Goal: Task Accomplishment & Management: Manage account settings

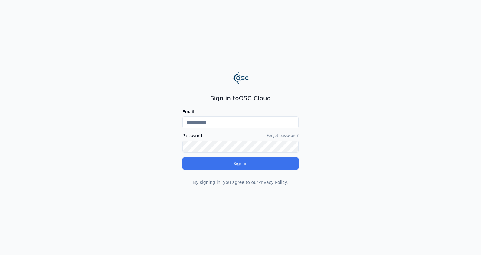
type input "**********"
click at [258, 159] on div "**********" at bounding box center [240, 139] width 116 height 91
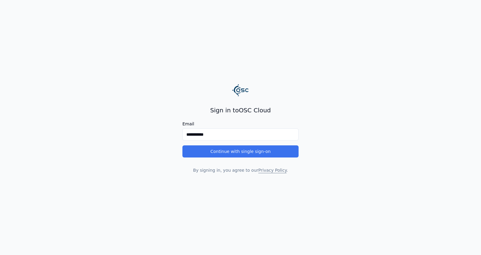
click at [268, 149] on button "Continue with single sign-on" at bounding box center [240, 151] width 116 height 12
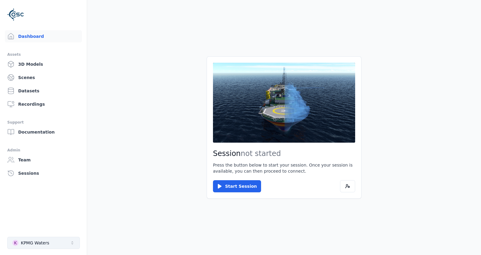
click at [61, 204] on button "K KPMG Waters" at bounding box center [43, 243] width 73 height 12
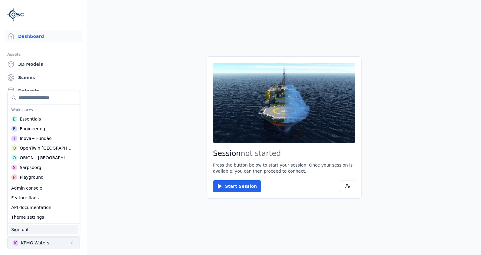
click at [61, 204] on button "K KPMG Waters" at bounding box center [43, 243] width 73 height 12
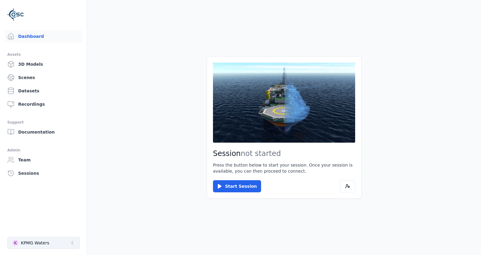
click at [63, 204] on button "K KPMG Waters" at bounding box center [43, 243] width 73 height 12
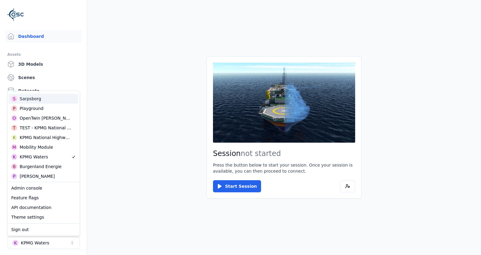
scroll to position [69, 0]
click at [51, 137] on div "KPMG National Highways" at bounding box center [45, 137] width 51 height 6
click at [109, 99] on main "Session not started Press the button below to start your session. Once your ses…" at bounding box center [284, 127] width 394 height 255
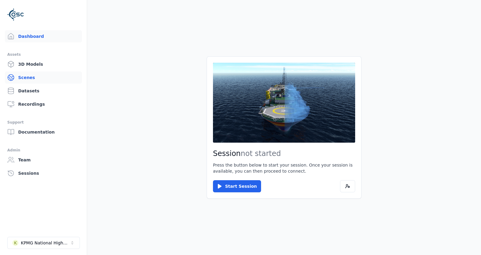
click at [50, 77] on link "Scenes" at bounding box center [43, 77] width 77 height 12
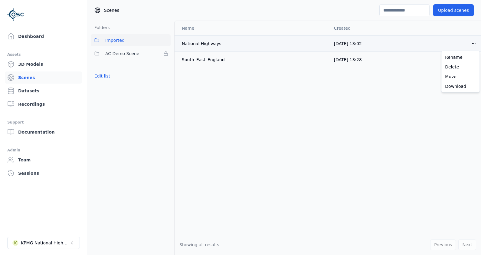
click at [385, 43] on html "Dashboard Assets 3D Models Scenes Datasets Recordings Support Documentation Adm…" at bounding box center [240, 127] width 481 height 255
click at [385, 86] on div "Download" at bounding box center [461, 86] width 36 height 10
click at [63, 204] on button "K KPMG National Highways" at bounding box center [43, 243] width 73 height 12
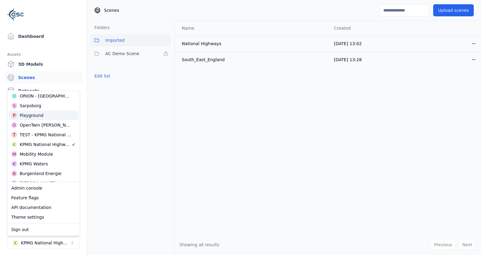
scroll to position [65, 0]
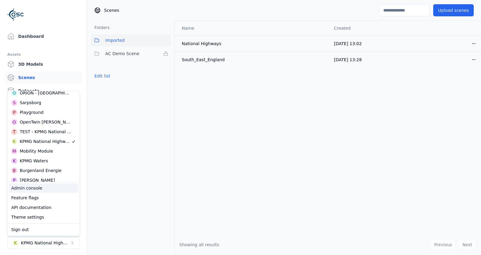
click at [49, 185] on div "Admin console" at bounding box center [44, 188] width 70 height 10
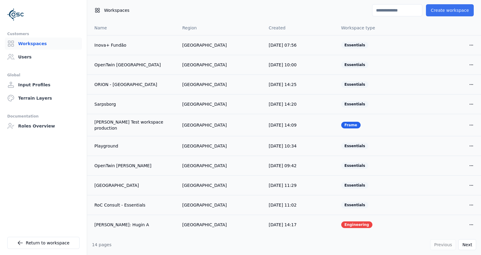
click at [385, 9] on button "Create workspace" at bounding box center [450, 10] width 48 height 12
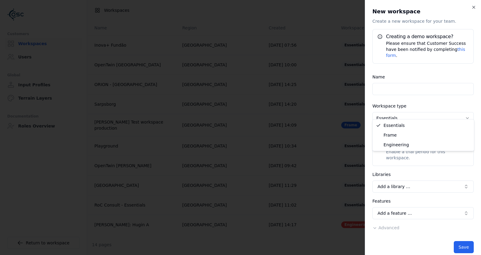
click at [385, 110] on body "Customers Workspaces Users Global Input Profiles Terrain Layers Documentation R…" at bounding box center [240, 127] width 481 height 255
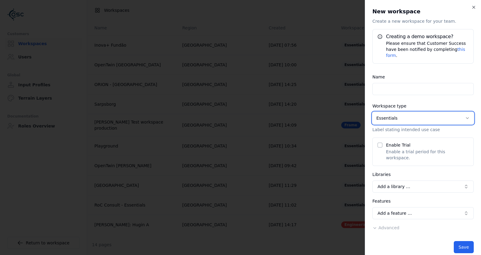
click at [385, 110] on body "Customers Workspaces Users Global Input Profiles Terrain Layers Documentation R…" at bounding box center [240, 127] width 481 height 255
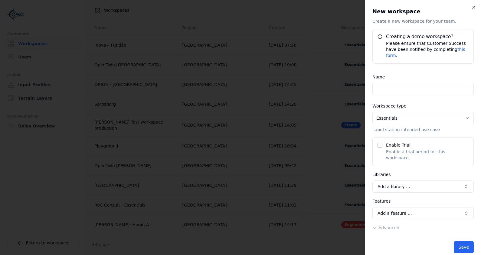
click at [385, 84] on input "Name" at bounding box center [422, 89] width 101 height 12
click at [385, 83] on input "**********" at bounding box center [422, 89] width 101 height 12
type input "**********"
click at [385, 180] on button "Add a library …" at bounding box center [422, 186] width 101 height 12
click at [385, 204] on div "**********" at bounding box center [422, 227] width 101 height 7
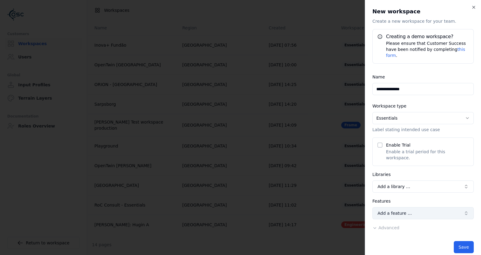
click at [385, 204] on button "Add a feature …" at bounding box center [422, 213] width 101 height 12
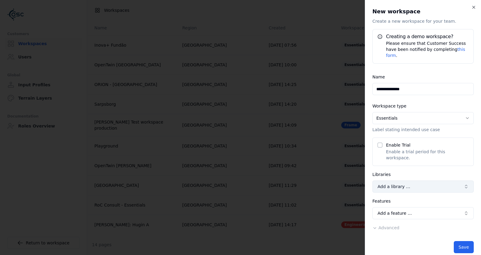
click at [385, 180] on button "Add a library …" at bounding box center [422, 186] width 101 height 12
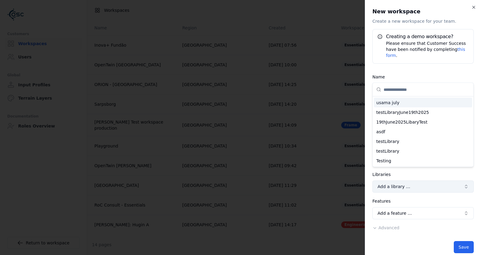
click at [385, 180] on button "Add a library …" at bounding box center [422, 186] width 101 height 12
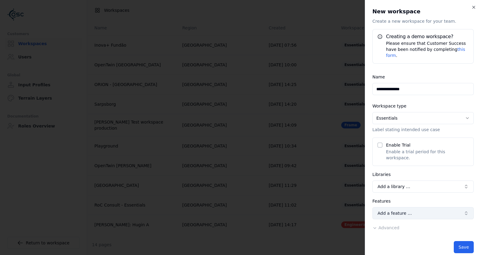
click at [385, 204] on button "Add a feature …" at bounding box center [422, 213] width 101 height 12
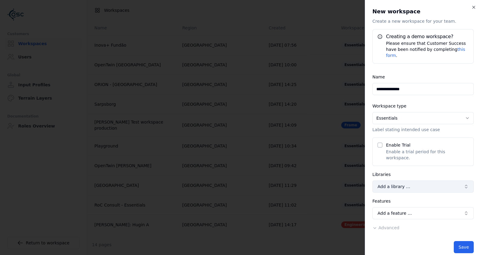
click at [385, 180] on button "Add a library …" at bounding box center [422, 186] width 101 height 12
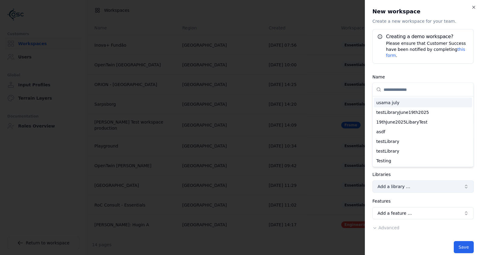
click at [385, 180] on button "Add a library …" at bounding box center [422, 186] width 101 height 12
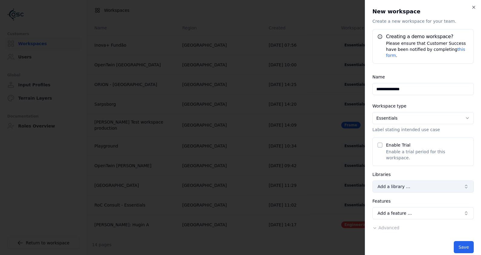
click at [385, 180] on button "Add a library …" at bounding box center [422, 186] width 101 height 12
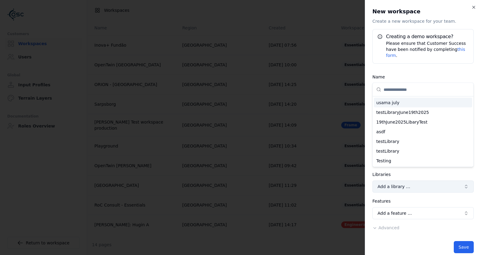
click at [385, 180] on button "Add a library …" at bounding box center [422, 186] width 101 height 12
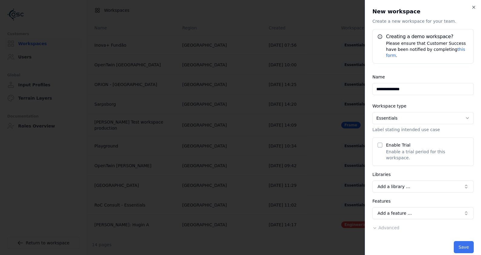
click at [385, 204] on button "Save" at bounding box center [464, 247] width 20 height 12
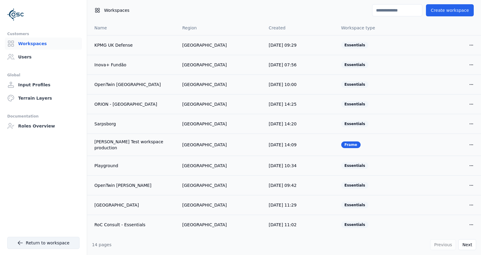
click at [62, 204] on link "Return to workspace" at bounding box center [43, 243] width 72 height 12
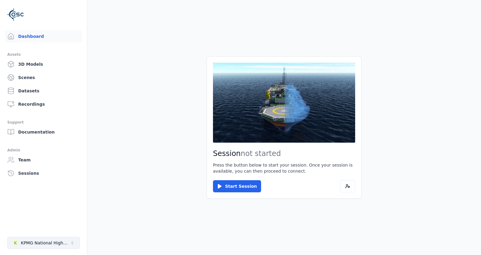
click at [66, 204] on div "KPMG National Highways" at bounding box center [45, 243] width 49 height 6
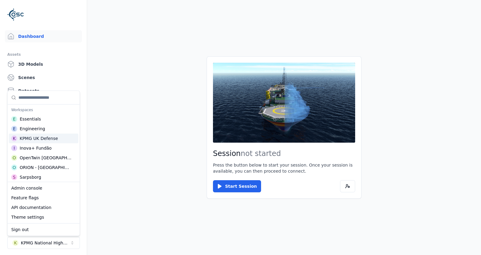
click at [37, 143] on div "K KPMG UK Defense" at bounding box center [44, 138] width 70 height 10
click at [117, 107] on main "Session not started Press the button below to start your session. Once your ses…" at bounding box center [284, 127] width 394 height 255
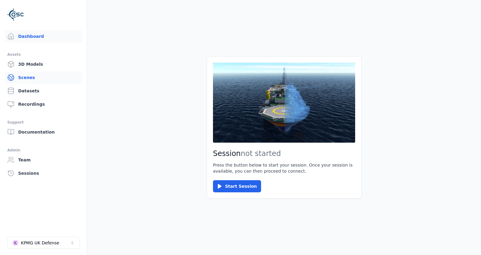
click at [46, 75] on link "Scenes" at bounding box center [43, 77] width 77 height 12
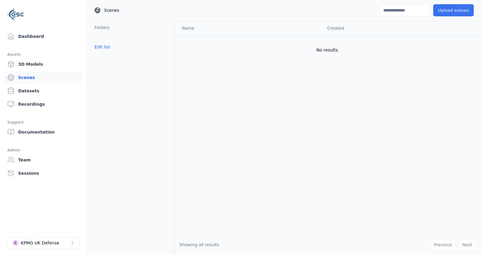
click at [385, 11] on button "Upload scenes" at bounding box center [453, 10] width 41 height 12
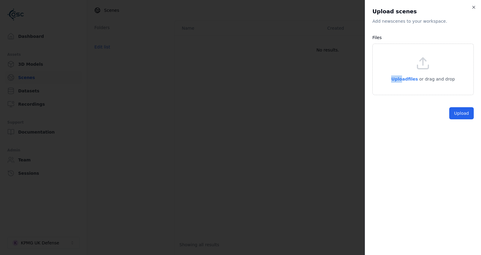
drag, startPoint x: 394, startPoint y: 82, endPoint x: 408, endPoint y: 79, distance: 14.7
click at [385, 79] on div "Upload files or drag and drop" at bounding box center [422, 69] width 101 height 51
click at [385, 126] on button "Upload" at bounding box center [461, 127] width 25 height 12
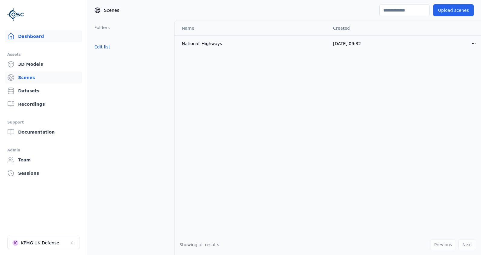
click at [27, 33] on link "Dashboard" at bounding box center [43, 36] width 77 height 12
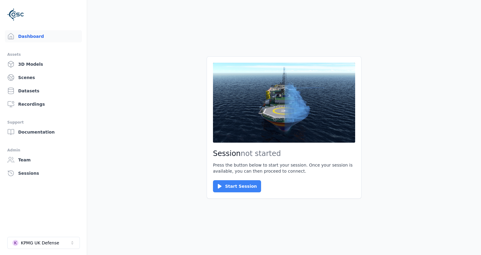
click at [246, 187] on button "Start Session" at bounding box center [237, 186] width 48 height 12
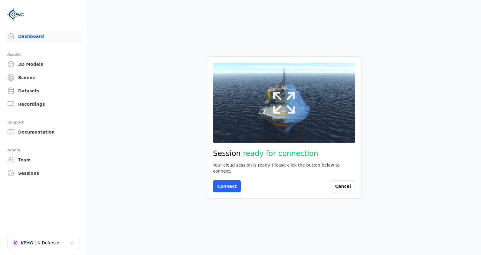
click at [281, 121] on button at bounding box center [284, 103] width 142 height 80
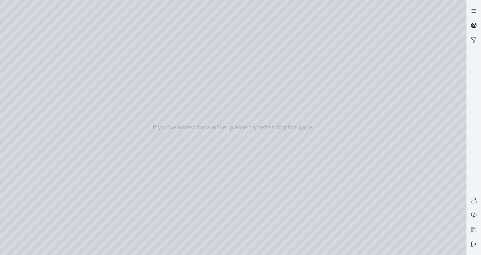
click at [385, 24] on icon at bounding box center [475, 24] width 4 height 2
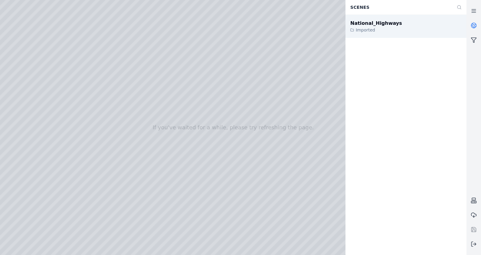
click at [385, 24] on div "National_Highways Imported" at bounding box center [406, 26] width 121 height 23
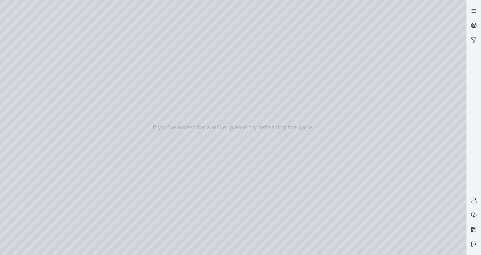
drag, startPoint x: 298, startPoint y: 105, endPoint x: 254, endPoint y: 173, distance: 82.0
drag, startPoint x: 259, startPoint y: 142, endPoint x: 245, endPoint y: 162, distance: 24.3
click at [33, 65] on div at bounding box center [233, 127] width 467 height 255
click at [25, 140] on div at bounding box center [233, 127] width 467 height 255
click at [89, 71] on div at bounding box center [233, 127] width 467 height 255
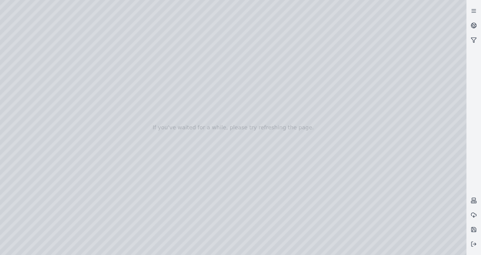
click at [93, 85] on div at bounding box center [233, 127] width 467 height 255
click at [261, 138] on div at bounding box center [233, 127] width 467 height 255
click at [50, 51] on div at bounding box center [233, 127] width 467 height 255
click at [48, 49] on div at bounding box center [233, 127] width 467 height 255
drag, startPoint x: 139, startPoint y: 201, endPoint x: 215, endPoint y: 113, distance: 116.3
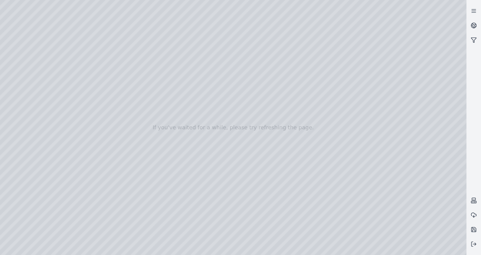
drag, startPoint x: 235, startPoint y: 195, endPoint x: 254, endPoint y: 123, distance: 74.2
drag, startPoint x: 248, startPoint y: 184, endPoint x: 244, endPoint y: 115, distance: 68.8
drag, startPoint x: 254, startPoint y: 182, endPoint x: 236, endPoint y: 113, distance: 71.0
drag, startPoint x: 273, startPoint y: 194, endPoint x: 339, endPoint y: 113, distance: 105.0
drag, startPoint x: 270, startPoint y: 135, endPoint x: 294, endPoint y: 71, distance: 69.0
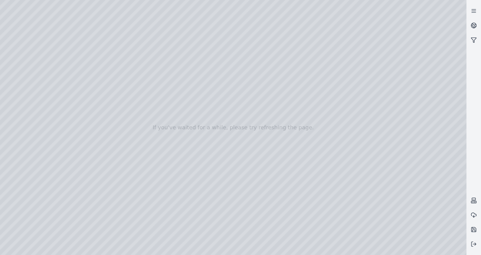
drag, startPoint x: 277, startPoint y: 106, endPoint x: 244, endPoint y: 198, distance: 97.9
drag, startPoint x: 262, startPoint y: 97, endPoint x: 244, endPoint y: 206, distance: 110.6
drag, startPoint x: 241, startPoint y: 139, endPoint x: 220, endPoint y: 202, distance: 67.5
drag, startPoint x: 224, startPoint y: 197, endPoint x: 237, endPoint y: 189, distance: 15.5
drag, startPoint x: 246, startPoint y: 156, endPoint x: 264, endPoint y: 128, distance: 33.1
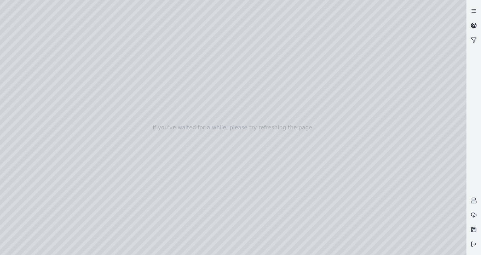
click at [474, 27] on icon at bounding box center [474, 25] width 6 height 6
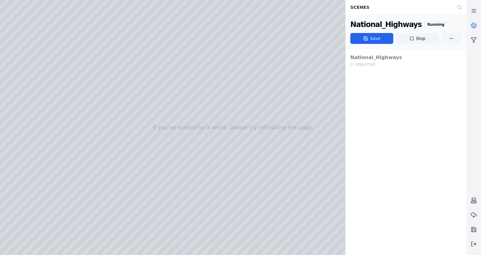
click at [451, 41] on html "If you've waited for a while, please try refreshing the page. Scenes National_H…" at bounding box center [240, 127] width 481 height 255
click at [448, 54] on div "Save as..." at bounding box center [452, 52] width 36 height 10
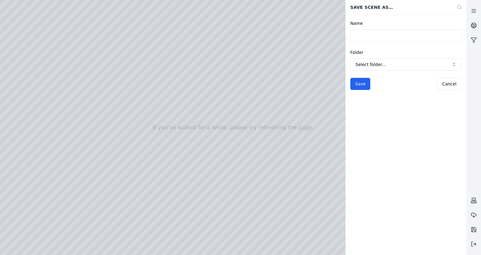
click at [403, 35] on input "Name" at bounding box center [405, 35] width 111 height 12
click at [413, 39] on input "Name" at bounding box center [405, 35] width 111 height 12
paste input "**********"
type input "**********"
click at [394, 65] on span "Select folder..." at bounding box center [403, 64] width 94 height 6
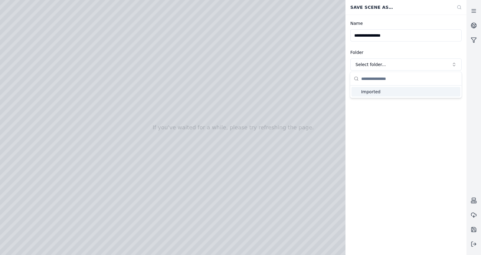
click at [381, 90] on span "Imported" at bounding box center [409, 92] width 97 height 6
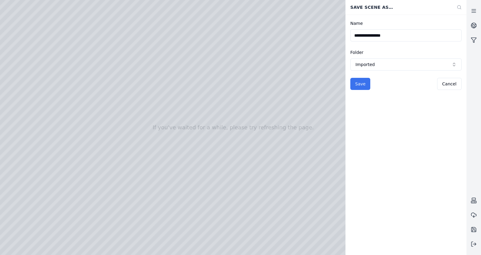
click at [364, 87] on button "Save" at bounding box center [360, 84] width 20 height 12
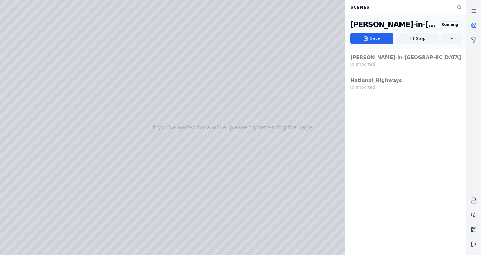
drag, startPoint x: 256, startPoint y: 152, endPoint x: 289, endPoint y: 83, distance: 76.2
click at [473, 247] on button at bounding box center [474, 244] width 15 height 15
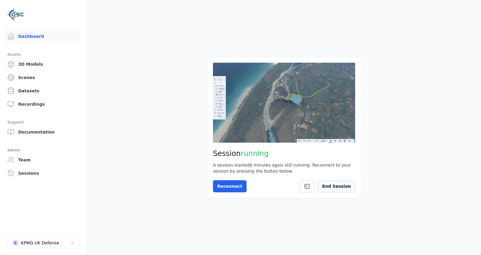
click at [349, 181] on button "End Session" at bounding box center [336, 186] width 37 height 12
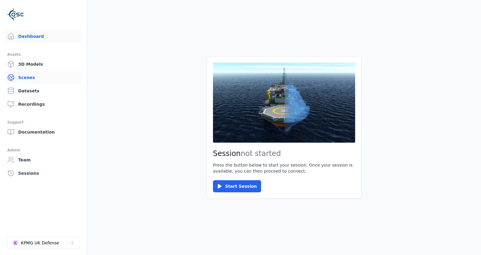
click at [50, 78] on link "Scenes" at bounding box center [43, 77] width 77 height 12
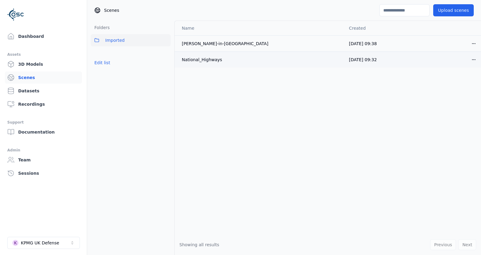
click at [477, 57] on html "Dashboard Assets 3D Models Scenes Datasets Recordings Support Documentation Adm…" at bounding box center [240, 127] width 481 height 255
click at [456, 84] on div "Delete" at bounding box center [461, 83] width 36 height 10
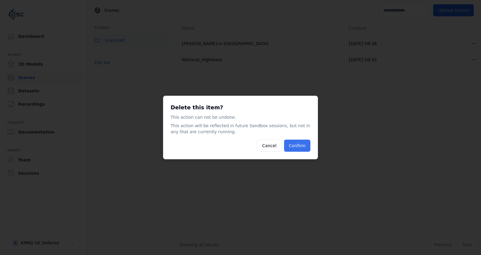
click at [299, 146] on button "Confirm" at bounding box center [297, 145] width 26 height 12
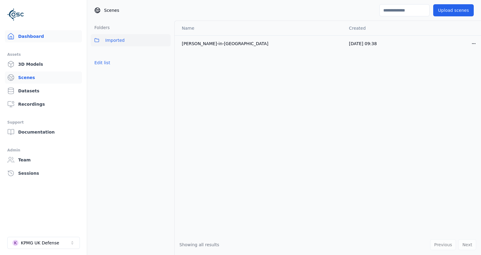
click at [51, 34] on link "Dashboard" at bounding box center [43, 36] width 77 height 12
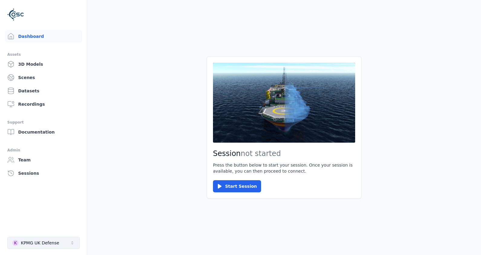
click at [62, 245] on button "K KPMG UK Defense" at bounding box center [43, 243] width 73 height 12
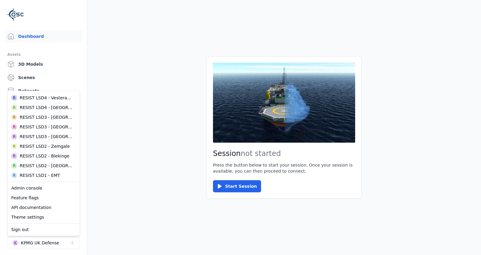
scroll to position [227, 0]
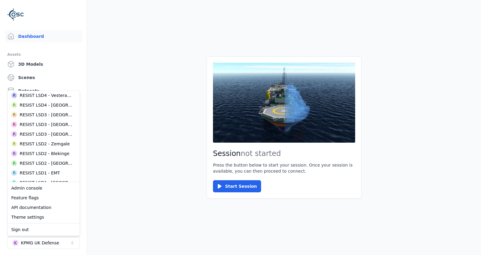
click at [45, 144] on div "RESIST LSD2 - Zemgale" at bounding box center [45, 144] width 50 height 6
click at [67, 145] on div "R RESIST LSD2 - Zemgale" at bounding box center [44, 144] width 70 height 10
click at [54, 143] on div "RESIST LSD2 - Zemgale" at bounding box center [45, 144] width 50 height 6
click at [133, 134] on main "Session not started Press the button below to start your session. Once your ses…" at bounding box center [284, 127] width 394 height 255
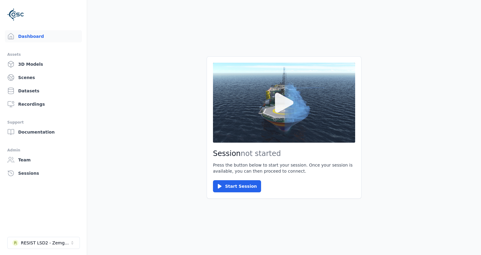
click at [274, 123] on button at bounding box center [284, 103] width 142 height 80
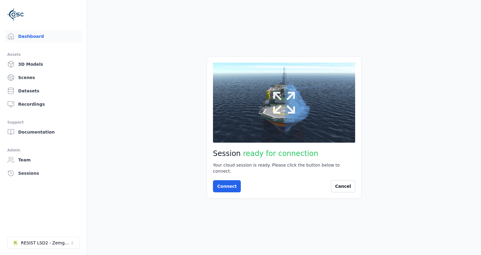
click at [308, 126] on button at bounding box center [284, 103] width 142 height 80
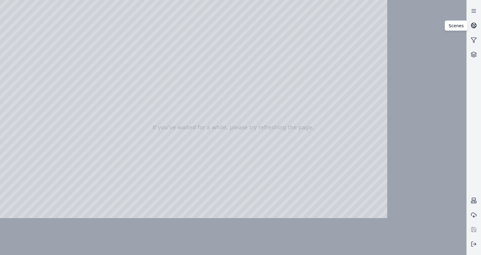
click at [477, 26] on icon at bounding box center [474, 25] width 6 height 6
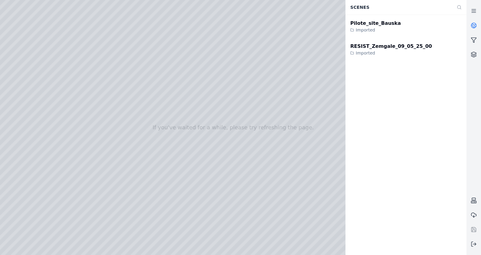
click at [475, 67] on div at bounding box center [474, 128] width 15 height 248
click at [476, 27] on circle at bounding box center [473, 25] width 5 height 5
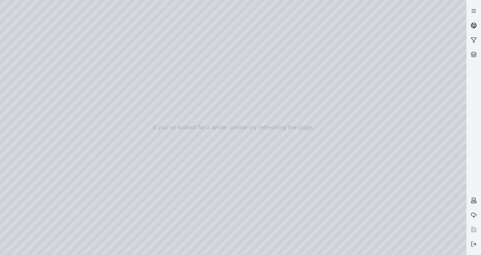
click at [472, 31] on link at bounding box center [474, 25] width 15 height 15
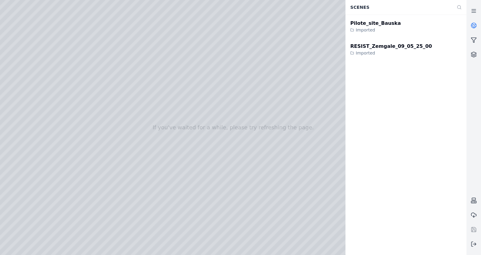
click at [474, 27] on icon at bounding box center [474, 25] width 6 height 6
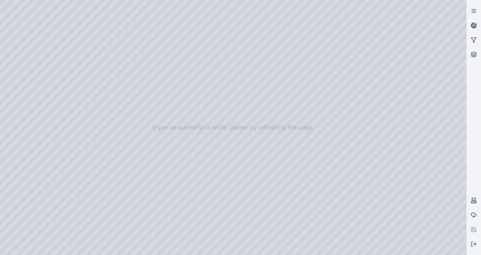
click at [476, 22] on icon at bounding box center [474, 25] width 6 height 6
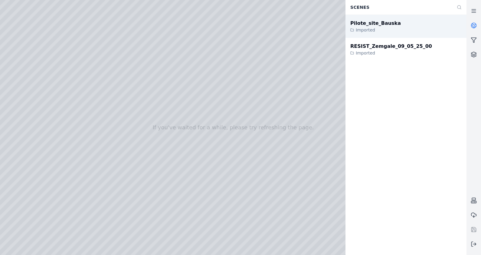
click at [434, 27] on div "Pilote_site_Bauska Imported" at bounding box center [406, 26] width 121 height 23
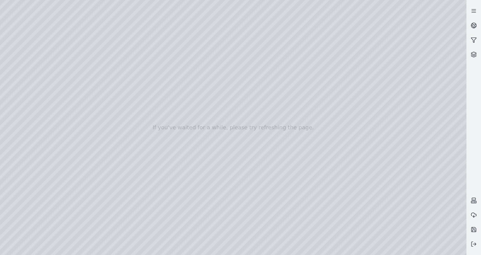
drag, startPoint x: 235, startPoint y: 147, endPoint x: 214, endPoint y: 208, distance: 64.6
drag, startPoint x: 232, startPoint y: 191, endPoint x: 216, endPoint y: 238, distance: 49.4
drag, startPoint x: 240, startPoint y: 113, endPoint x: 248, endPoint y: 162, distance: 49.1
drag, startPoint x: 202, startPoint y: 137, endPoint x: 239, endPoint y: 208, distance: 80.5
click at [472, 245] on icon at bounding box center [474, 244] width 6 height 6
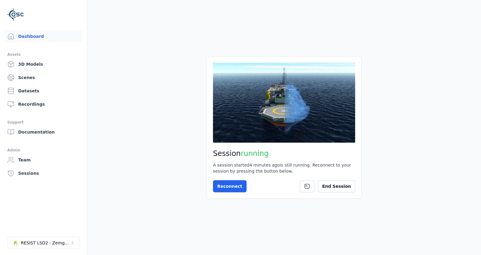
click at [344, 179] on div "Session running A session started 4 minutes ago is still running. Reconnect to …" at bounding box center [284, 127] width 155 height 142
click at [346, 187] on button "End Session" at bounding box center [336, 186] width 37 height 12
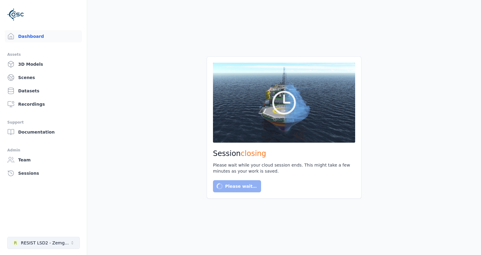
click at [66, 238] on button "R RESIST LSD2 - Zemgale" at bounding box center [43, 243] width 73 height 12
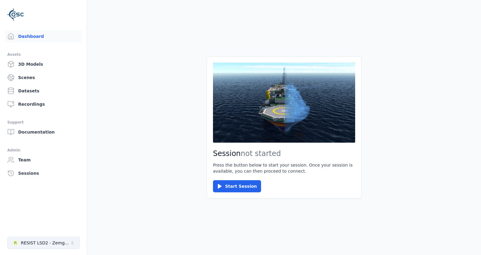
click at [41, 244] on div "RESIST LSD2 - Zemgale" at bounding box center [45, 243] width 49 height 6
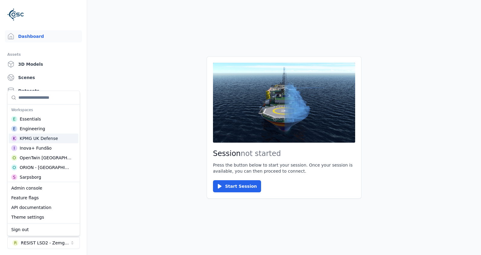
click at [53, 139] on div "KPMG UK Defense" at bounding box center [39, 138] width 38 height 6
click at [125, 153] on main "Session not started Press the button below to start your session. Once your ses…" at bounding box center [284, 127] width 394 height 255
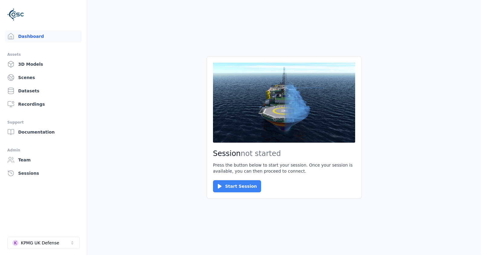
click at [239, 189] on button "Start Session" at bounding box center [237, 186] width 48 height 12
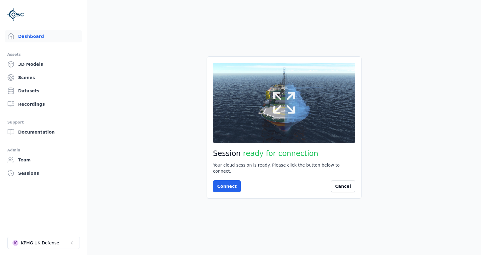
click at [259, 113] on button at bounding box center [284, 103] width 142 height 80
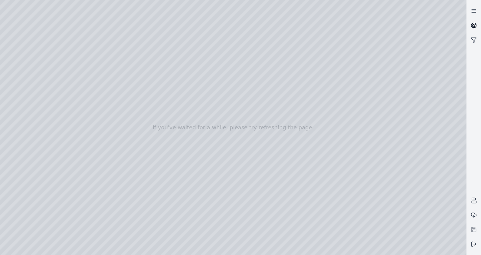
click at [474, 21] on link at bounding box center [474, 25] width 15 height 15
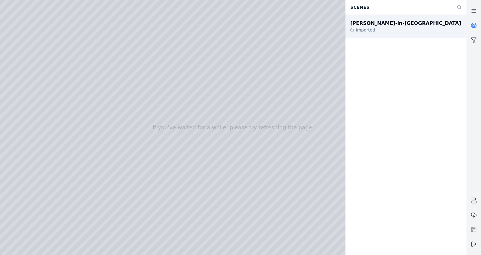
click at [426, 25] on div "Barrow-in-Furness Imported" at bounding box center [406, 26] width 121 height 23
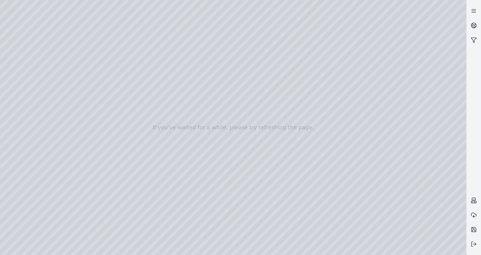
drag, startPoint x: 247, startPoint y: 163, endPoint x: 242, endPoint y: 218, distance: 54.4
drag, startPoint x: 167, startPoint y: 164, endPoint x: 296, endPoint y: 123, distance: 134.8
drag, startPoint x: 325, startPoint y: 191, endPoint x: 197, endPoint y: 143, distance: 137.2
drag, startPoint x: 200, startPoint y: 205, endPoint x: 219, endPoint y: 110, distance: 97.5
drag, startPoint x: 342, startPoint y: 150, endPoint x: 303, endPoint y: 261, distance: 117.1
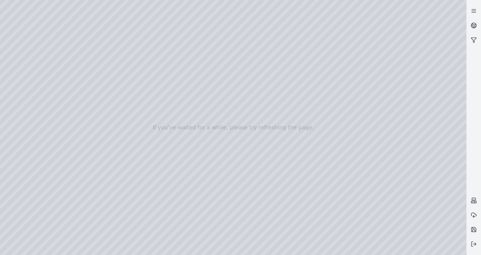
drag, startPoint x: 213, startPoint y: 86, endPoint x: 266, endPoint y: 131, distance: 69.6
click at [470, 21] on link at bounding box center [474, 25] width 15 height 15
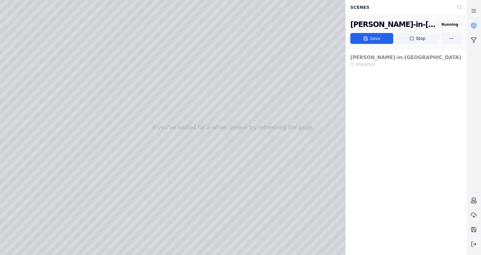
click at [470, 21] on link at bounding box center [474, 25] width 15 height 15
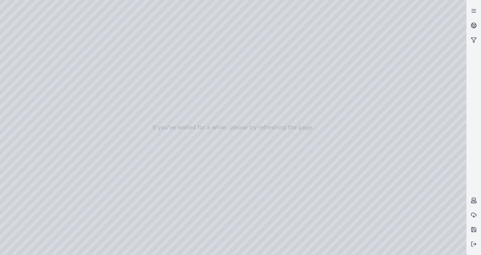
drag, startPoint x: 251, startPoint y: 165, endPoint x: 254, endPoint y: 106, distance: 59.4
drag, startPoint x: 258, startPoint y: 185, endPoint x: 235, endPoint y: 129, distance: 60.0
drag, startPoint x: 247, startPoint y: 161, endPoint x: 186, endPoint y: 104, distance: 83.9
drag, startPoint x: 221, startPoint y: 148, endPoint x: 267, endPoint y: 243, distance: 105.7
drag, startPoint x: 181, startPoint y: 137, endPoint x: 182, endPoint y: 244, distance: 107.1
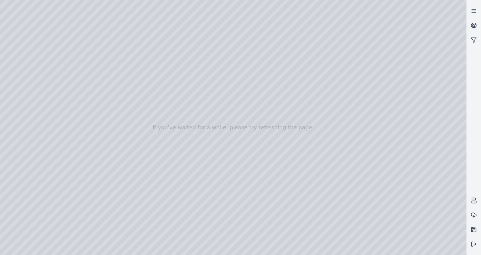
drag, startPoint x: 200, startPoint y: 139, endPoint x: 205, endPoint y: 225, distance: 87.0
drag, startPoint x: 226, startPoint y: 127, endPoint x: 180, endPoint y: 85, distance: 63.0
drag, startPoint x: 185, startPoint y: 113, endPoint x: 62, endPoint y: 131, distance: 123.9
drag, startPoint x: 247, startPoint y: 130, endPoint x: 241, endPoint y: 112, distance: 19.1
click at [475, 244] on icon at bounding box center [474, 244] width 6 height 6
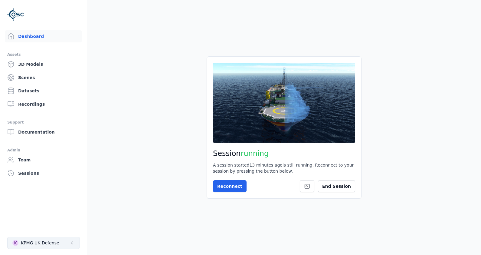
click at [65, 243] on button "K KPMG UK Defense" at bounding box center [43, 243] width 73 height 12
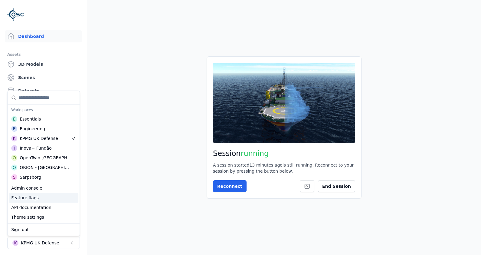
click at [47, 197] on div "Feature flags" at bounding box center [44, 198] width 70 height 10
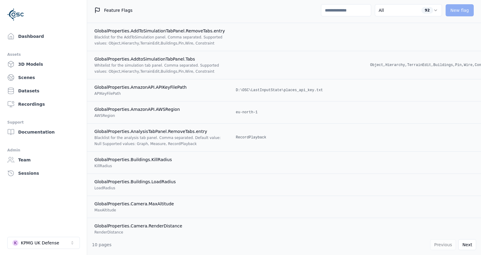
scroll to position [39, 0]
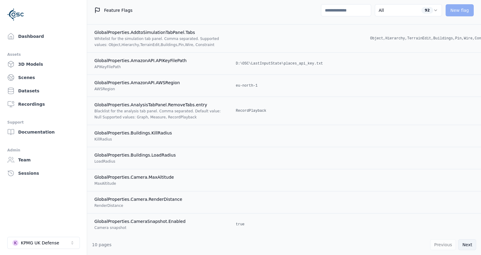
click at [470, 241] on button "Next" at bounding box center [467, 244] width 18 height 11
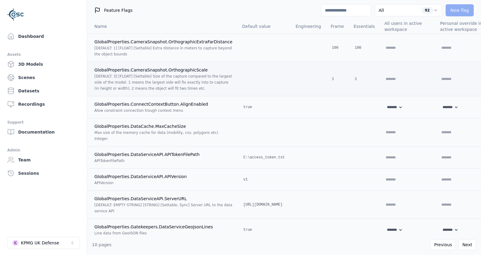
scroll to position [0, 0]
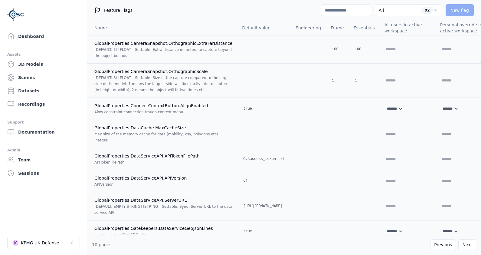
click at [350, 9] on input at bounding box center [346, 10] width 50 height 12
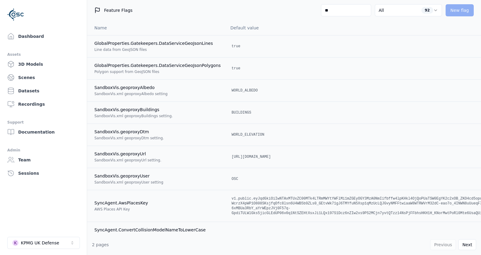
type input "*"
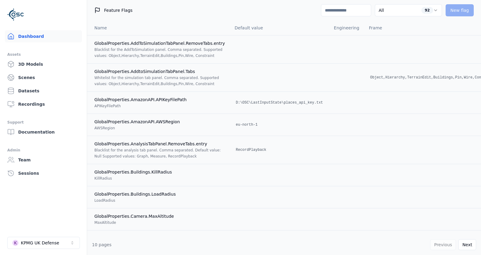
click at [45, 33] on link "Dashboard" at bounding box center [43, 36] width 77 height 12
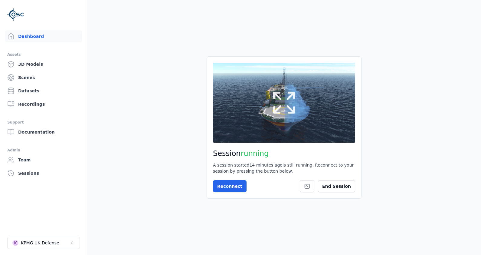
click at [275, 116] on icon at bounding box center [284, 102] width 29 height 29
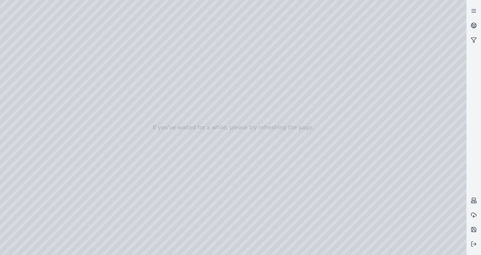
drag, startPoint x: 145, startPoint y: 221, endPoint x: 236, endPoint y: 161, distance: 109.0
drag, startPoint x: 236, startPoint y: 184, endPoint x: 230, endPoint y: 234, distance: 50.6
click at [468, 243] on button at bounding box center [474, 244] width 15 height 15
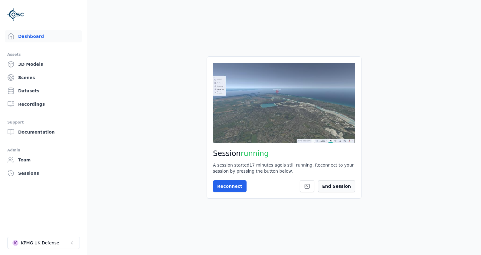
click at [344, 187] on button "End Session" at bounding box center [336, 186] width 37 height 12
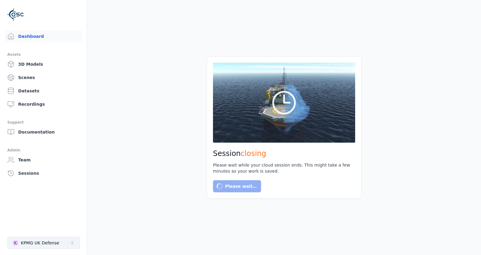
click at [57, 242] on button "K KPMG UK Defense" at bounding box center [43, 243] width 73 height 12
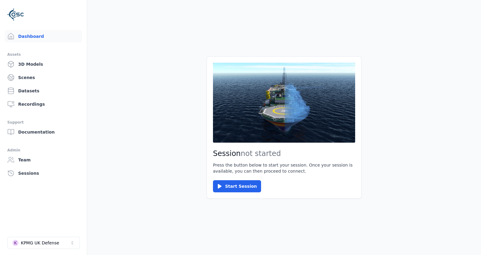
click at [57, 242] on button "K KPMG UK Defense" at bounding box center [43, 243] width 73 height 12
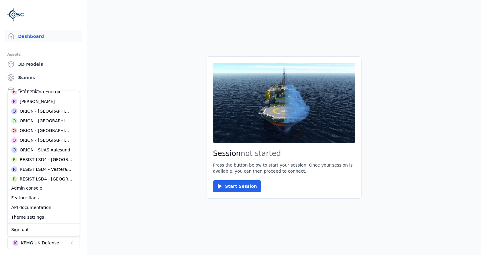
scroll to position [189, 0]
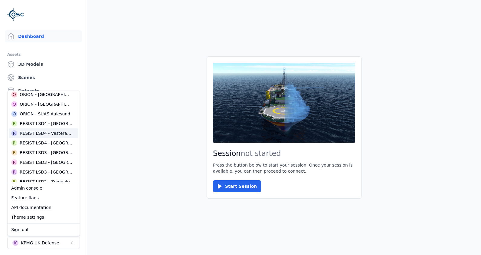
click at [63, 136] on div "RESIST LSD4 - Vesteralen" at bounding box center [46, 133] width 52 height 6
click at [241, 183] on button "Start Session" at bounding box center [237, 186] width 48 height 12
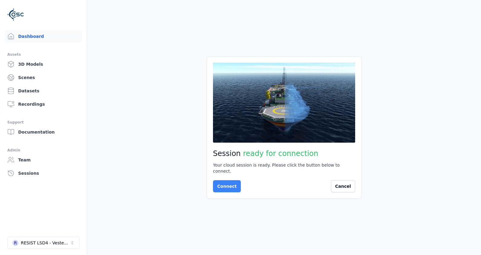
click at [214, 183] on button "Connect" at bounding box center [227, 186] width 28 height 12
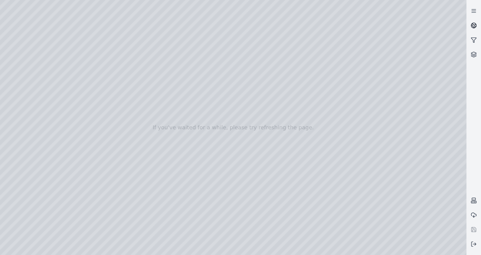
click at [476, 25] on icon at bounding box center [474, 25] width 6 height 6
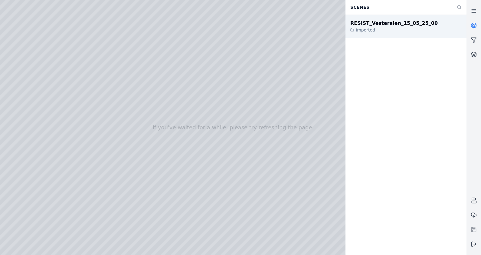
click at [398, 34] on div "RESIST_Vesteralen_15_05_25_00 Imported" at bounding box center [406, 26] width 121 height 23
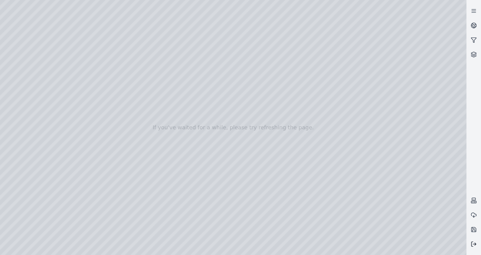
click at [472, 244] on icon at bounding box center [474, 244] width 6 height 6
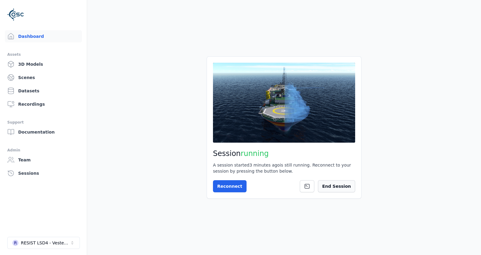
click at [342, 185] on button "End Session" at bounding box center [336, 186] width 37 height 12
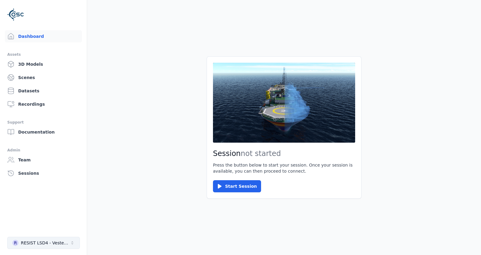
click at [49, 241] on div "RESIST LSD4 - Vesteralen" at bounding box center [45, 243] width 49 height 6
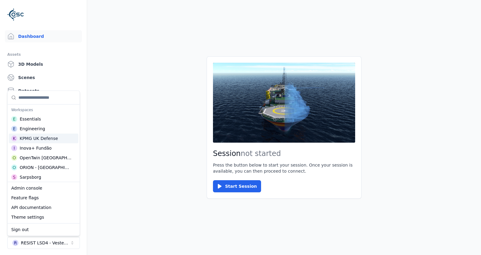
click at [47, 140] on div "KPMG UK Defense" at bounding box center [39, 138] width 38 height 6
click at [159, 139] on main "Session not started Press the button below to start your session. Once your ses…" at bounding box center [284, 127] width 394 height 255
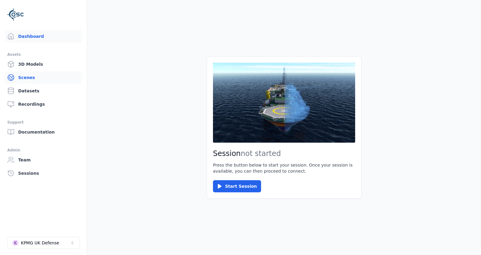
click at [52, 77] on link "Scenes" at bounding box center [43, 77] width 77 height 12
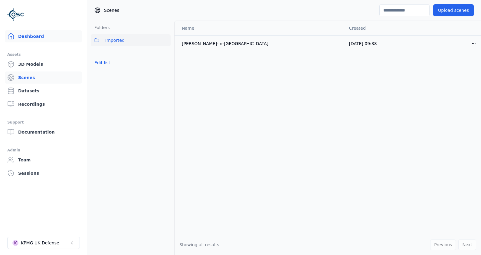
click at [39, 35] on link "Dashboard" at bounding box center [43, 36] width 77 height 12
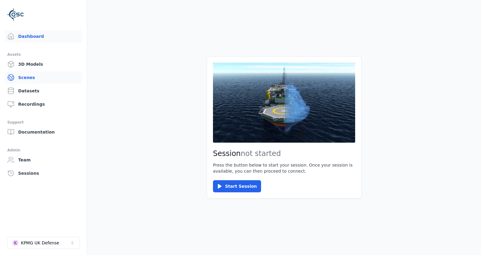
click at [41, 74] on link "Scenes" at bounding box center [43, 77] width 77 height 12
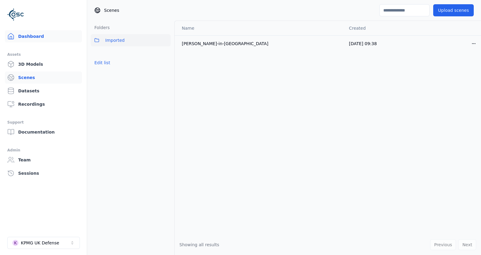
click at [42, 41] on link "Dashboard" at bounding box center [43, 36] width 77 height 12
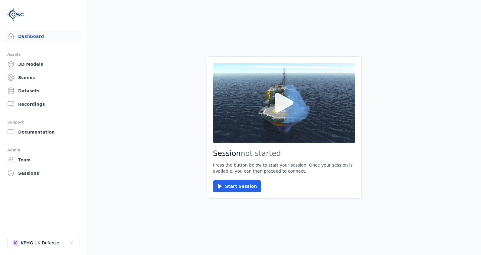
click at [290, 121] on button at bounding box center [284, 103] width 142 height 80
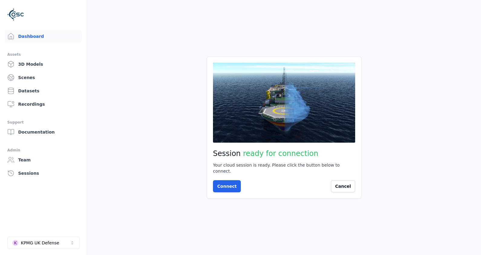
click at [290, 121] on button at bounding box center [284, 103] width 142 height 80
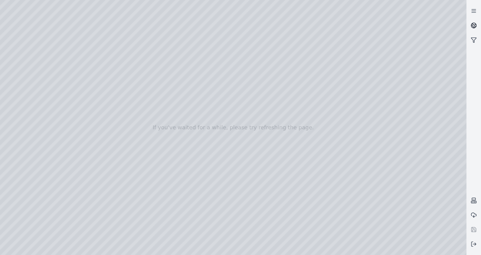
click at [474, 24] on icon at bounding box center [474, 25] width 6 height 6
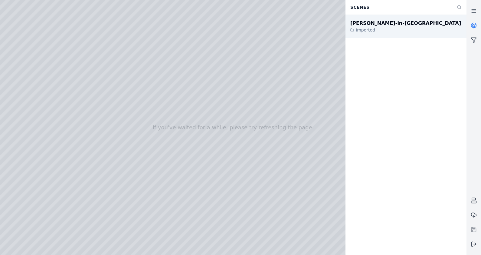
click at [431, 24] on div "Barrow-in-Furness Imported" at bounding box center [406, 26] width 121 height 23
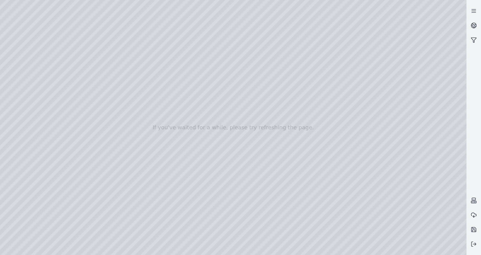
click at [33, 52] on div at bounding box center [233, 127] width 467 height 255
click at [31, 72] on div at bounding box center [233, 127] width 467 height 255
click at [113, 91] on div at bounding box center [233, 127] width 467 height 255
click at [115, 92] on div at bounding box center [233, 127] width 467 height 255
click at [113, 186] on div at bounding box center [233, 127] width 467 height 255
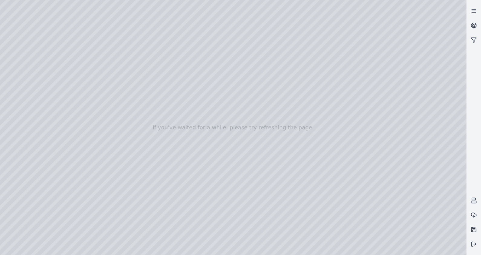
click at [103, 185] on div at bounding box center [233, 127] width 467 height 255
click at [95, 200] on div at bounding box center [233, 127] width 467 height 255
click at [256, 138] on div at bounding box center [233, 127] width 467 height 255
click at [102, 72] on div at bounding box center [233, 127] width 467 height 255
click at [89, 87] on div at bounding box center [233, 127] width 467 height 255
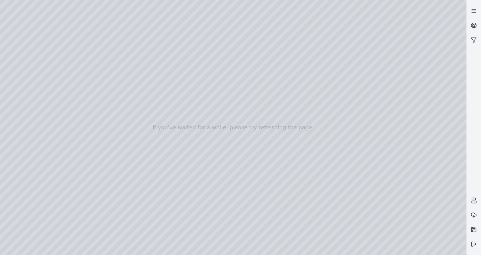
click at [104, 73] on div at bounding box center [233, 127] width 467 height 255
click at [89, 87] on div at bounding box center [233, 127] width 467 height 255
click at [88, 88] on div at bounding box center [233, 127] width 467 height 255
click at [116, 72] on div at bounding box center [233, 127] width 467 height 255
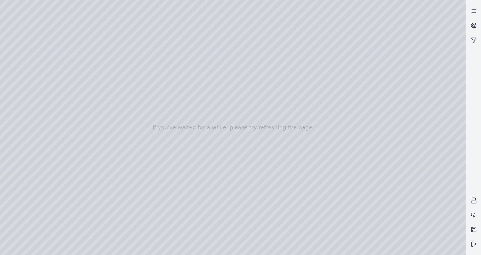
click at [114, 72] on div at bounding box center [233, 127] width 467 height 255
click at [102, 71] on div at bounding box center [233, 127] width 467 height 255
click at [88, 86] on div at bounding box center [233, 127] width 467 height 255
click at [78, 89] on div at bounding box center [233, 127] width 467 height 255
click at [88, 86] on div at bounding box center [233, 127] width 467 height 255
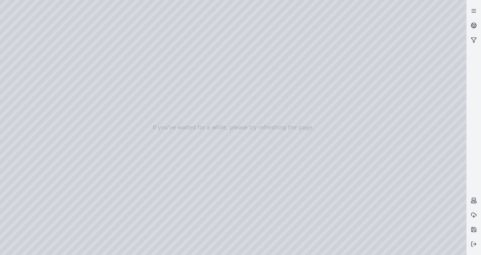
click at [90, 86] on div at bounding box center [233, 127] width 467 height 255
click at [50, 62] on div at bounding box center [233, 127] width 467 height 255
click at [101, 71] on div at bounding box center [233, 127] width 467 height 255
click at [93, 88] on div at bounding box center [233, 127] width 467 height 255
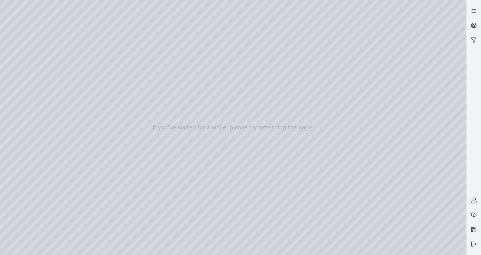
click at [93, 88] on div at bounding box center [233, 127] width 467 height 255
click at [101, 73] on div at bounding box center [233, 127] width 467 height 255
click at [102, 73] on div at bounding box center [233, 127] width 467 height 255
click at [92, 88] on div at bounding box center [233, 127] width 467 height 255
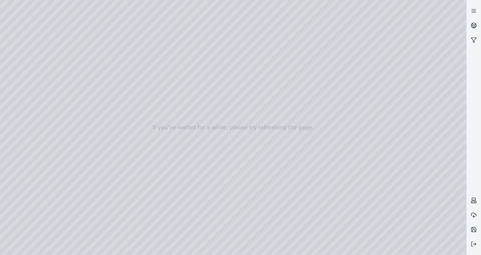
click at [90, 88] on div at bounding box center [233, 127] width 467 height 255
click at [13, 175] on div at bounding box center [233, 127] width 467 height 255
click at [479, 247] on button at bounding box center [474, 244] width 15 height 15
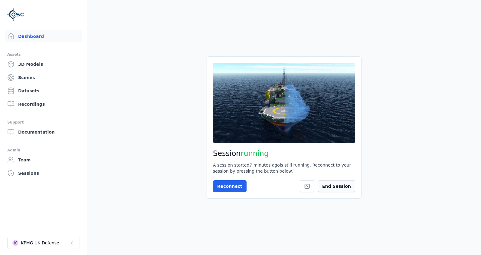
click at [348, 188] on button "End Session" at bounding box center [336, 186] width 37 height 12
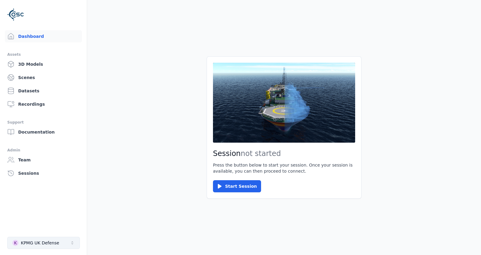
click at [57, 242] on button "K KPMG UK Defense" at bounding box center [43, 243] width 73 height 12
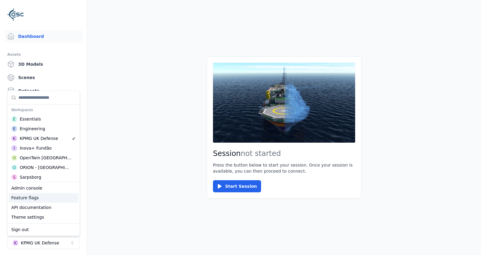
click at [44, 198] on div "Feature flags" at bounding box center [44, 198] width 70 height 10
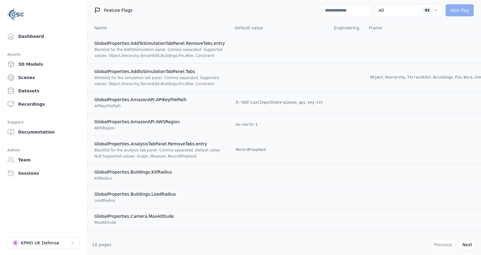
click at [339, 10] on input at bounding box center [346, 10] width 50 height 12
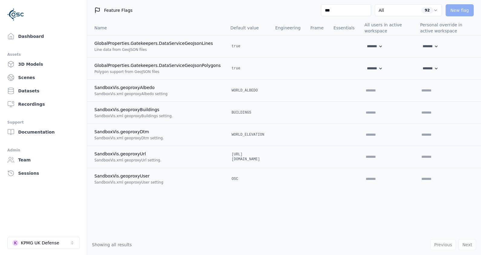
type input "***"
click at [420, 159] on input "text" at bounding box center [439, 156] width 39 height 7
paste input "**********"
type input "**********"
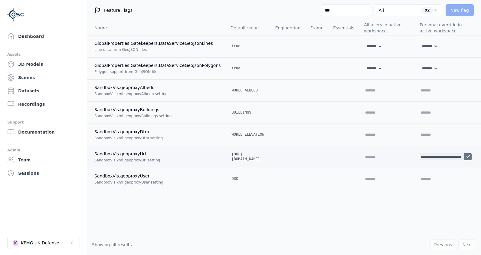
click at [466, 159] on icon at bounding box center [468, 156] width 5 height 5
click at [39, 36] on link "Dashboard" at bounding box center [43, 36] width 77 height 12
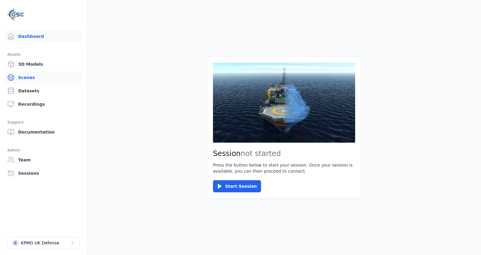
click at [32, 77] on link "Scenes" at bounding box center [43, 77] width 77 height 12
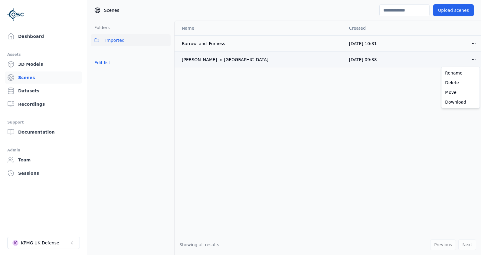
click at [474, 61] on html "Dashboard Assets 3D Models Scenes Datasets Recordings Support Documentation Adm…" at bounding box center [240, 127] width 481 height 255
click at [459, 83] on div "Delete" at bounding box center [461, 83] width 36 height 10
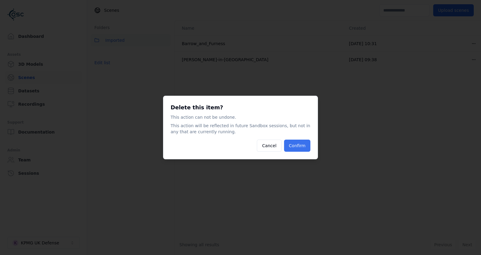
click at [302, 145] on button "Confirm" at bounding box center [297, 145] width 26 height 12
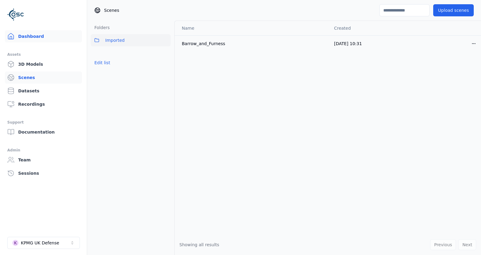
click at [34, 36] on link "Dashboard" at bounding box center [43, 36] width 77 height 12
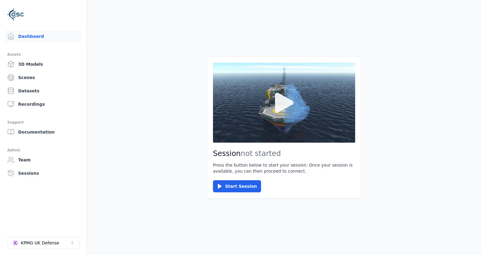
click at [313, 115] on button at bounding box center [284, 103] width 142 height 80
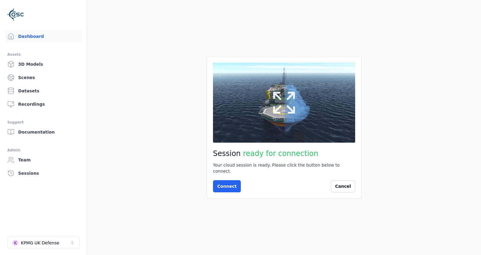
click at [281, 107] on icon at bounding box center [284, 102] width 29 height 29
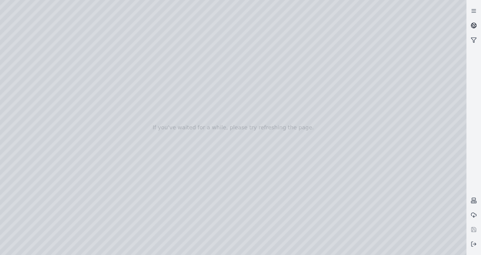
click at [478, 23] on link at bounding box center [474, 25] width 15 height 15
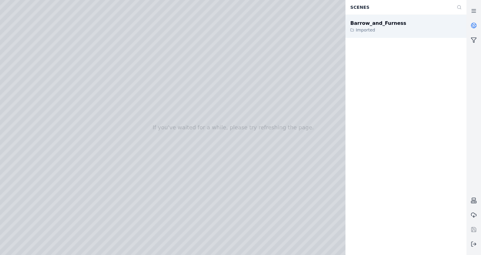
click at [390, 25] on div "Barrow_and_Furness" at bounding box center [378, 23] width 56 height 7
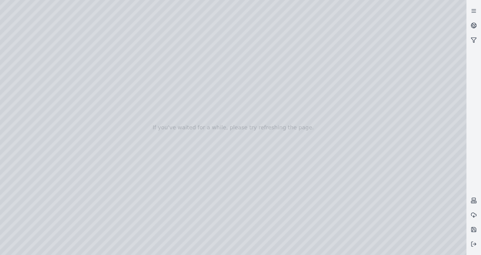
click at [405, 30] on div at bounding box center [233, 127] width 467 height 255
drag, startPoint x: 117, startPoint y: 159, endPoint x: 120, endPoint y: 184, distance: 25.3
drag, startPoint x: 120, startPoint y: 184, endPoint x: 273, endPoint y: 72, distance: 189.9
drag, startPoint x: 333, startPoint y: 156, endPoint x: 356, endPoint y: 192, distance: 43.2
drag, startPoint x: 139, startPoint y: 105, endPoint x: 326, endPoint y: 189, distance: 204.8
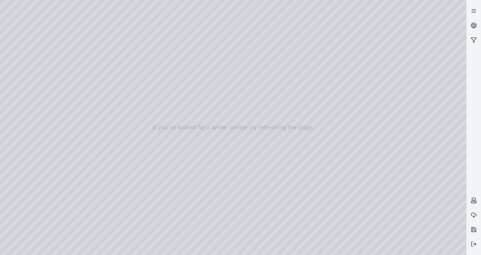
drag, startPoint x: 210, startPoint y: 131, endPoint x: 310, endPoint y: 141, distance: 100.6
drag, startPoint x: 313, startPoint y: 162, endPoint x: 330, endPoint y: 161, distance: 16.4
click at [20, 61] on div at bounding box center [233, 127] width 467 height 255
drag, startPoint x: 318, startPoint y: 205, endPoint x: 390, endPoint y: 220, distance: 73.8
drag, startPoint x: 410, startPoint y: 98, endPoint x: 266, endPoint y: 208, distance: 180.7
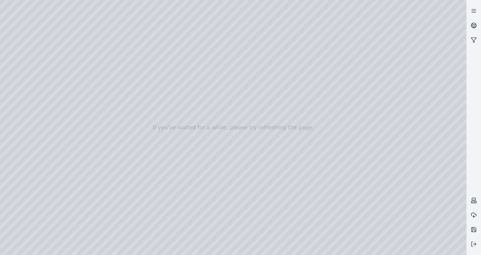
drag, startPoint x: 293, startPoint y: 90, endPoint x: 203, endPoint y: 99, distance: 90.0
drag, startPoint x: 227, startPoint y: 83, endPoint x: 170, endPoint y: 180, distance: 112.5
drag, startPoint x: 259, startPoint y: 51, endPoint x: 220, endPoint y: 137, distance: 94.8
drag, startPoint x: 220, startPoint y: 137, endPoint x: 209, endPoint y: 120, distance: 20.3
drag, startPoint x: 193, startPoint y: 191, endPoint x: 187, endPoint y: 40, distance: 151.7
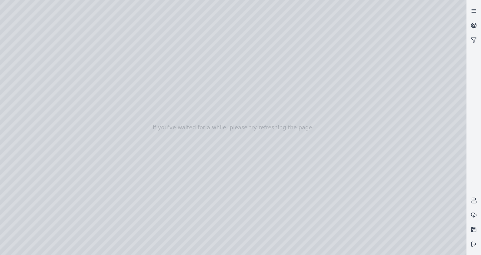
drag, startPoint x: 342, startPoint y: 155, endPoint x: 126, endPoint y: 129, distance: 217.3
drag, startPoint x: 185, startPoint y: 93, endPoint x: 240, endPoint y: 227, distance: 144.6
drag, startPoint x: 195, startPoint y: 91, endPoint x: 230, endPoint y: 166, distance: 83.4
drag, startPoint x: 185, startPoint y: 108, endPoint x: 226, endPoint y: 178, distance: 81.8
drag, startPoint x: 184, startPoint y: 121, endPoint x: 288, endPoint y: 223, distance: 145.1
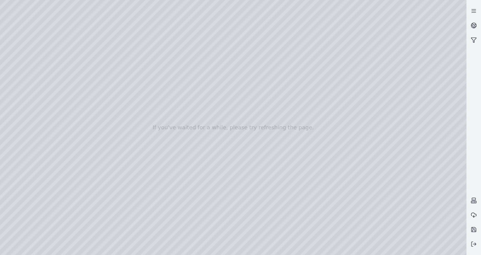
drag, startPoint x: 195, startPoint y: 120, endPoint x: 272, endPoint y: 223, distance: 129.0
drag, startPoint x: 162, startPoint y: 135, endPoint x: 213, endPoint y: 166, distance: 60.3
drag, startPoint x: 185, startPoint y: 79, endPoint x: 192, endPoint y: 65, distance: 16.0
drag, startPoint x: 200, startPoint y: 111, endPoint x: 262, endPoint y: 245, distance: 146.9
drag, startPoint x: 246, startPoint y: 165, endPoint x: 255, endPoint y: 186, distance: 22.5
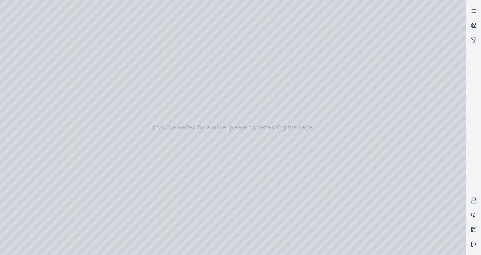
drag, startPoint x: 255, startPoint y: 218, endPoint x: 247, endPoint y: 86, distance: 132.5
drag, startPoint x: 254, startPoint y: 191, endPoint x: 306, endPoint y: 68, distance: 132.5
drag, startPoint x: 390, startPoint y: 178, endPoint x: 309, endPoint y: 101, distance: 112.4
drag, startPoint x: 357, startPoint y: 153, endPoint x: 305, endPoint y: 127, distance: 58.5
drag, startPoint x: 405, startPoint y: 161, endPoint x: 396, endPoint y: 180, distance: 20.6
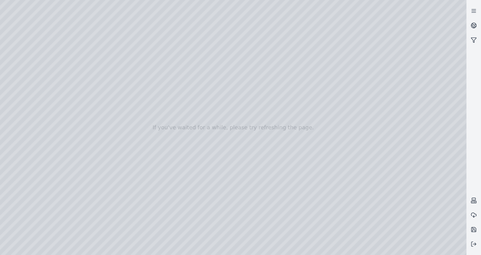
drag, startPoint x: 226, startPoint y: 192, endPoint x: 279, endPoint y: 83, distance: 120.6
drag, startPoint x: 333, startPoint y: 152, endPoint x: 222, endPoint y: 183, distance: 115.3
drag, startPoint x: 184, startPoint y: 202, endPoint x: 341, endPoint y: 118, distance: 178.4
drag, startPoint x: 347, startPoint y: 139, endPoint x: 348, endPoint y: 221, distance: 81.4
drag, startPoint x: 301, startPoint y: 136, endPoint x: 346, endPoint y: 227, distance: 101.2
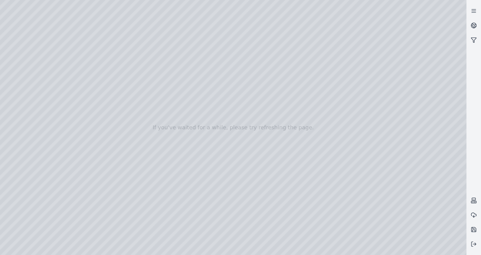
drag, startPoint x: 318, startPoint y: 126, endPoint x: 347, endPoint y: 233, distance: 110.8
click at [477, 26] on icon at bounding box center [474, 25] width 6 height 6
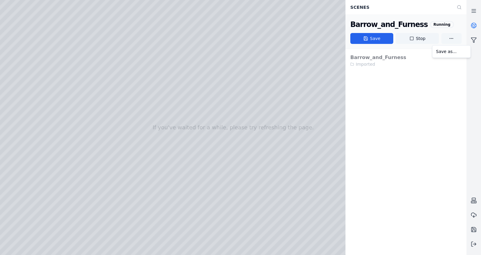
click at [451, 35] on html "If you've waited for a while, please try refreshing the page. Scenes Barrow_and…" at bounding box center [240, 127] width 481 height 255
click at [450, 53] on div "Save as..." at bounding box center [452, 52] width 36 height 10
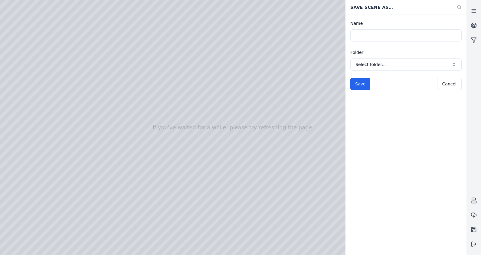
click at [387, 34] on input "Name" at bounding box center [405, 35] width 111 height 12
type input "**********"
click at [382, 68] on button "Select folder..." at bounding box center [405, 64] width 111 height 12
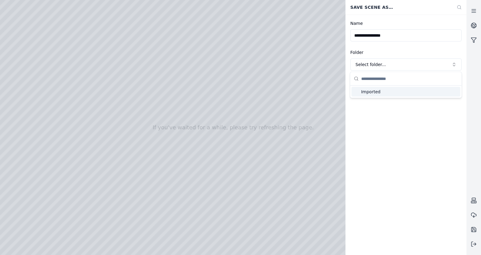
click at [377, 90] on span "Imported" at bounding box center [409, 92] width 97 height 6
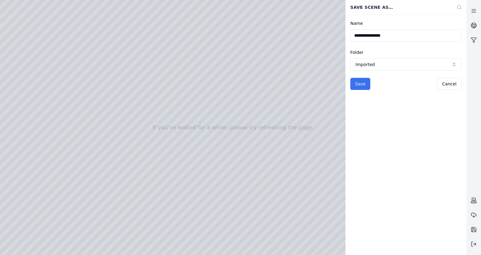
click at [357, 85] on button "Save" at bounding box center [360, 84] width 20 height 12
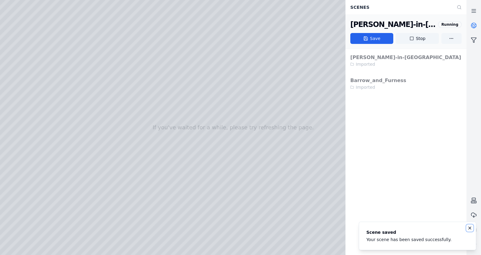
click at [471, 226] on icon "Notifications (F8)" at bounding box center [469, 227] width 5 height 5
click at [477, 244] on button at bounding box center [474, 244] width 15 height 15
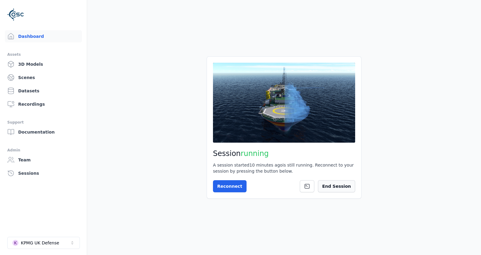
click at [344, 188] on button "End Session" at bounding box center [336, 186] width 37 height 12
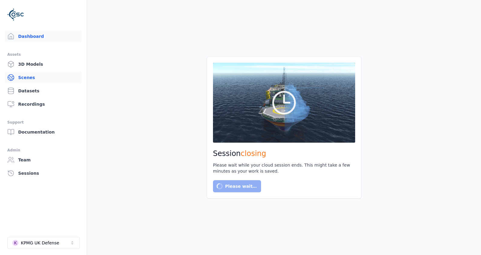
click at [35, 75] on link "Scenes" at bounding box center [43, 77] width 77 height 12
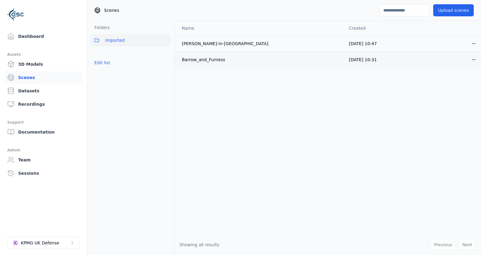
click at [473, 59] on html "Dashboard Assets 3D Models Scenes Datasets Recordings Support Documentation Adm…" at bounding box center [240, 127] width 481 height 255
click at [460, 82] on div "Delete" at bounding box center [461, 83] width 36 height 10
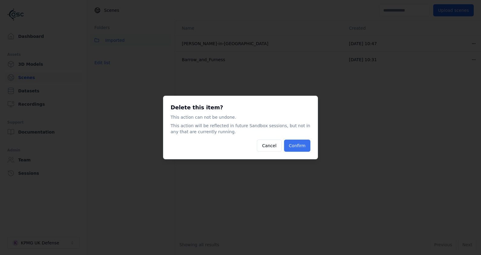
click at [297, 147] on button "Confirm" at bounding box center [297, 145] width 26 height 12
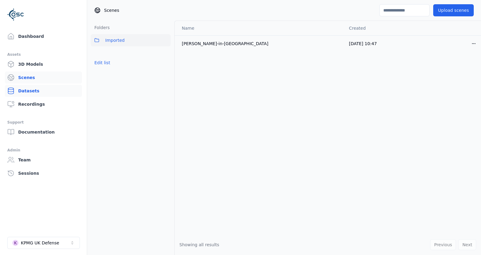
click at [40, 92] on link "Datasets" at bounding box center [43, 91] width 77 height 12
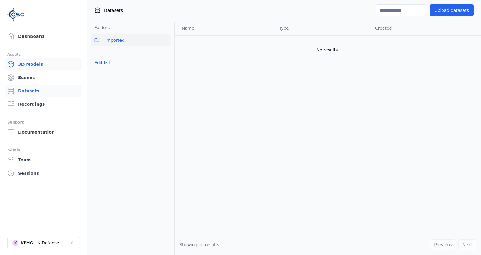
click at [41, 65] on link "3D Models" at bounding box center [43, 64] width 77 height 12
click at [38, 241] on div "KPMG UK Defense" at bounding box center [40, 243] width 38 height 6
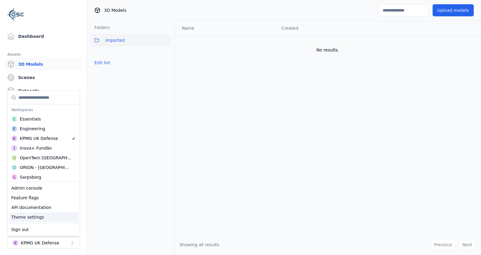
click at [139, 160] on div "Folders Imported Edit list" at bounding box center [130, 138] width 87 height 234
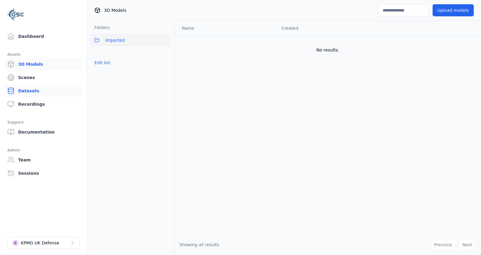
click at [38, 90] on link "Datasets" at bounding box center [43, 91] width 77 height 12
click at [37, 79] on link "Scenes" at bounding box center [43, 77] width 77 height 12
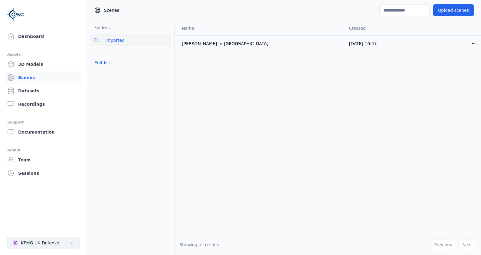
click at [63, 242] on button "K KPMG UK Defense" at bounding box center [43, 243] width 73 height 12
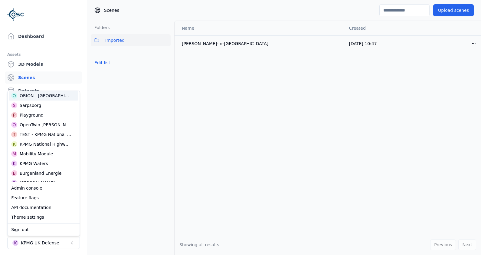
scroll to position [75, 0]
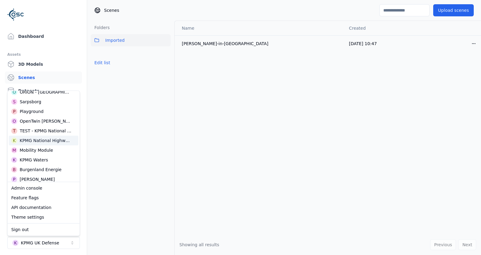
click at [57, 141] on div "KPMG National Highways" at bounding box center [45, 140] width 51 height 6
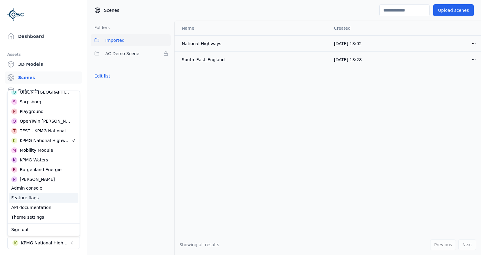
click at [44, 198] on div "Feature flags" at bounding box center [44, 198] width 70 height 10
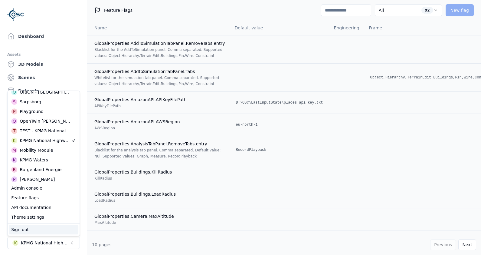
click at [413, 12] on html "**********" at bounding box center [240, 127] width 481 height 255
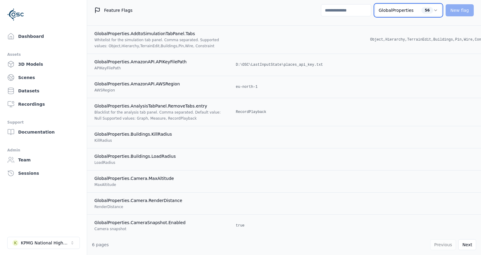
scroll to position [39, 0]
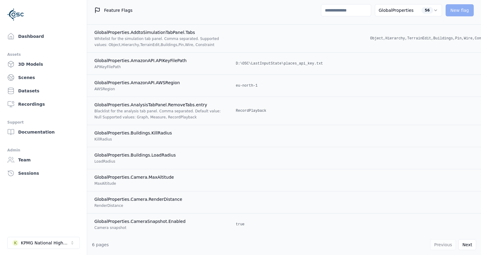
click at [481, 247] on html "**********" at bounding box center [240, 127] width 481 height 255
click at [465, 243] on button "Next" at bounding box center [467, 244] width 18 height 11
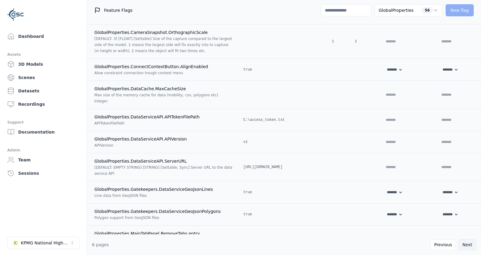
click at [470, 247] on button "Next" at bounding box center [467, 244] width 18 height 11
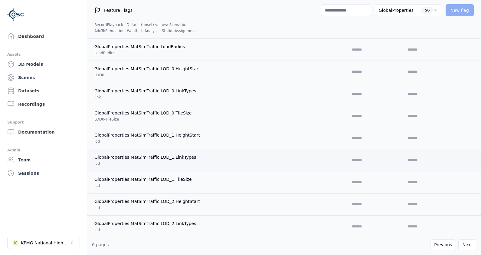
scroll to position [45, 0]
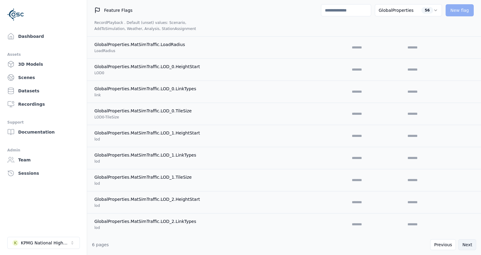
click at [464, 243] on button "Next" at bounding box center [467, 244] width 18 height 11
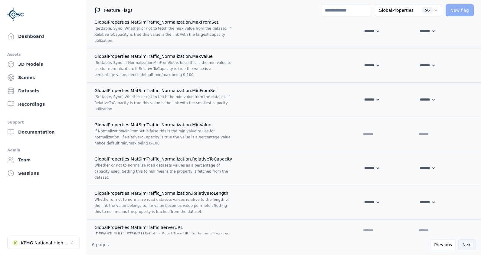
click at [464, 245] on button "Next" at bounding box center [467, 244] width 18 height 11
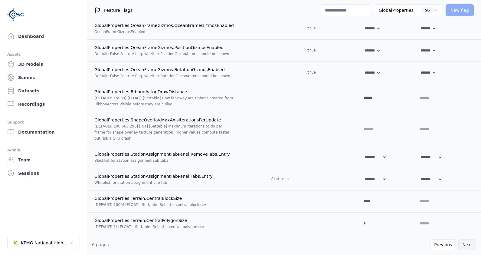
scroll to position [39, 0]
click at [466, 242] on button "Next" at bounding box center [467, 244] width 18 height 11
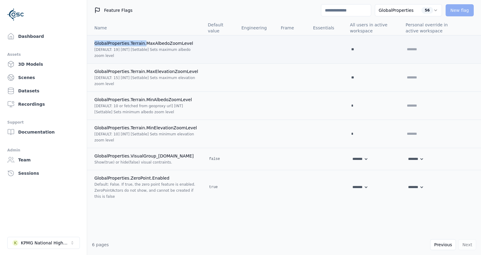
drag, startPoint x: 94, startPoint y: 43, endPoint x: 141, endPoint y: 44, distance: 46.6
click at [141, 44] on span "GlobalProperties.Terrain.MaxAlbedoZoomLevel" at bounding box center [143, 43] width 99 height 5
copy span "GlobalProperties.Terrain."
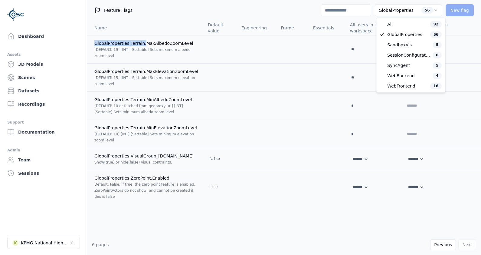
click at [403, 8] on html "Dashboard Assets 3D Models Scenes Datasets Recordings Support Documentation Adm…" at bounding box center [240, 127] width 481 height 255
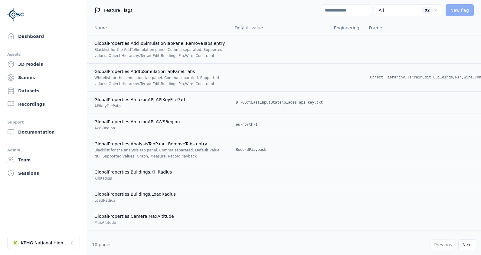
click at [336, 7] on input at bounding box center [346, 10] width 50 height 12
paste input "**********"
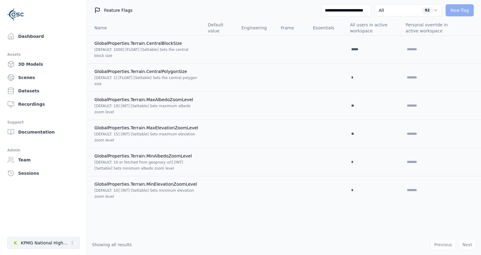
type input "**********"
click at [64, 241] on div "KPMG National Highways" at bounding box center [45, 243] width 49 height 6
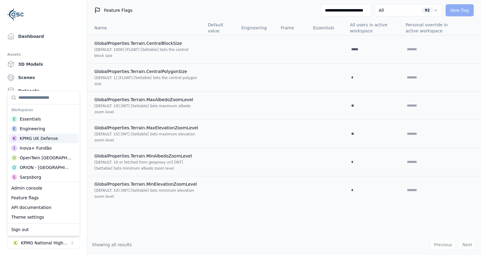
click at [45, 140] on div "KPMG UK Defense" at bounding box center [39, 138] width 38 height 6
click at [356, 48] on input "text" at bounding box center [369, 49] width 39 height 7
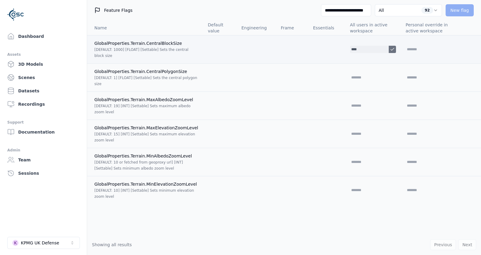
type input "****"
click at [390, 50] on icon at bounding box center [392, 49] width 5 height 5
click at [53, 246] on button "K KPMG UK Defense" at bounding box center [43, 243] width 73 height 12
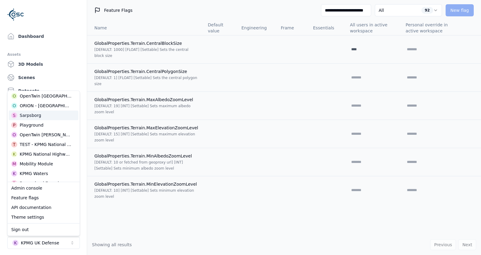
scroll to position [75, 0]
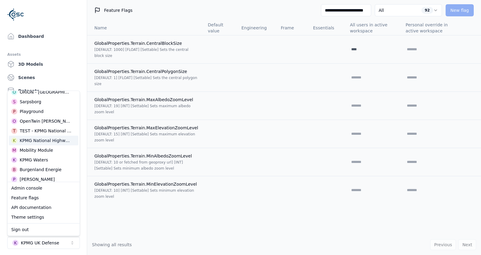
click at [50, 139] on div "KPMG National Highways" at bounding box center [45, 140] width 51 height 6
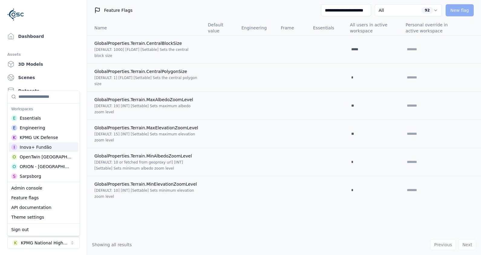
scroll to position [0, 0]
click at [48, 136] on div "KPMG UK Defense" at bounding box center [39, 138] width 38 height 6
click at [350, 78] on input "text" at bounding box center [369, 77] width 39 height 7
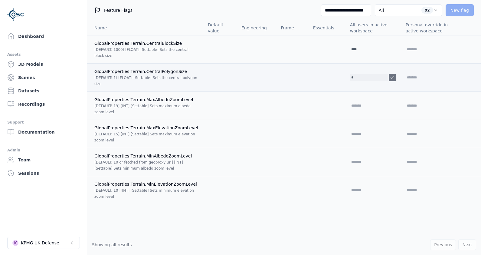
type input "*"
click at [389, 77] on button at bounding box center [392, 77] width 7 height 7
click at [59, 241] on button "K KPMG UK Defense" at bounding box center [43, 243] width 73 height 12
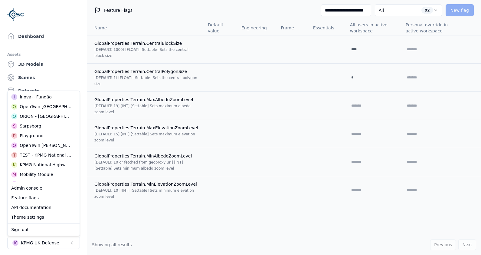
scroll to position [38, 0]
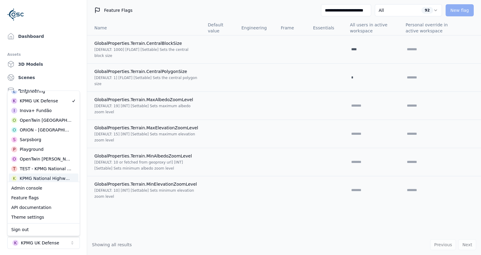
click at [53, 176] on div "KPMG National Highways" at bounding box center [45, 178] width 51 height 6
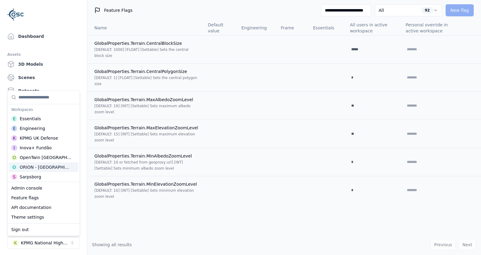
scroll to position [0, 0]
click at [64, 140] on div "K KPMG UK Defense" at bounding box center [44, 138] width 70 height 10
click at [350, 106] on input "text" at bounding box center [369, 105] width 39 height 7
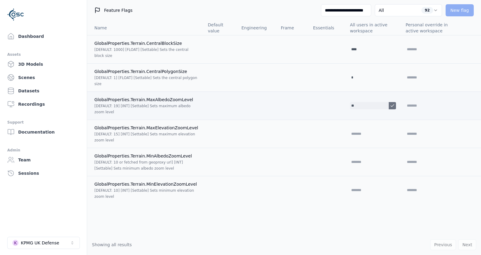
type input "**"
click at [389, 104] on button at bounding box center [392, 105] width 7 height 7
click at [357, 135] on input "text" at bounding box center [369, 133] width 39 height 7
type input "**"
click at [390, 133] on icon at bounding box center [392, 133] width 5 height 5
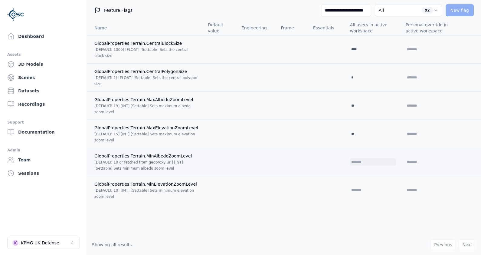
click at [355, 160] on input "text" at bounding box center [369, 161] width 39 height 7
type input "*"
click at [389, 161] on button at bounding box center [392, 161] width 7 height 7
click at [359, 186] on input "text" at bounding box center [369, 189] width 39 height 7
type input "*"
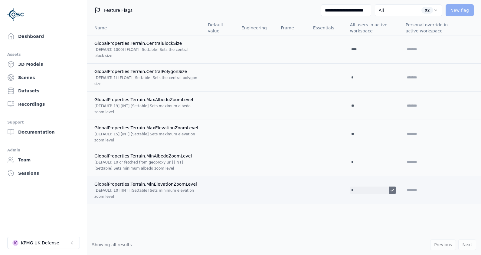
click at [390, 191] on icon at bounding box center [392, 190] width 5 height 5
click at [67, 241] on button "K KPMG UK Defense" at bounding box center [43, 243] width 73 height 12
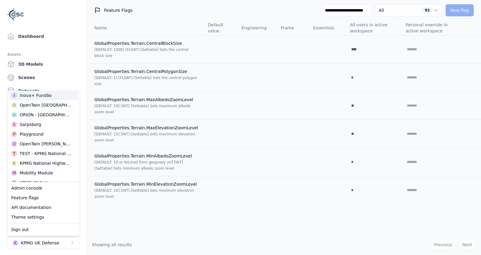
scroll to position [75, 0]
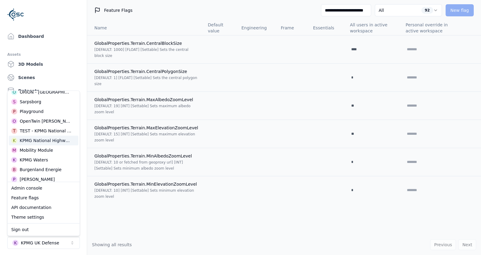
click at [61, 143] on div "KPMG National Highways" at bounding box center [45, 140] width 51 height 6
drag, startPoint x: 366, startPoint y: 11, endPoint x: 298, endPoint y: 3, distance: 68.3
click at [298, 3] on div "**********" at bounding box center [284, 10] width 394 height 21
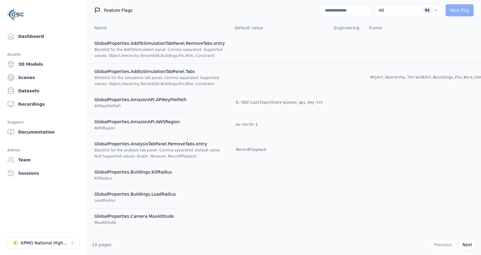
click at [418, 11] on html "**********" at bounding box center [240, 127] width 481 height 255
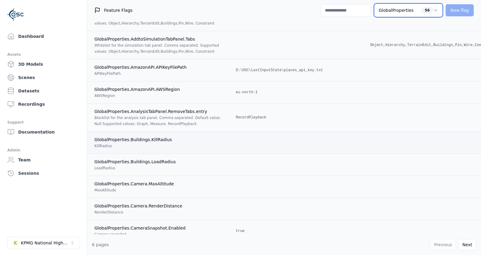
scroll to position [39, 0]
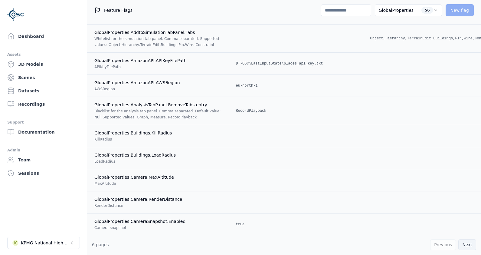
click at [475, 245] on button "Next" at bounding box center [467, 244] width 18 height 11
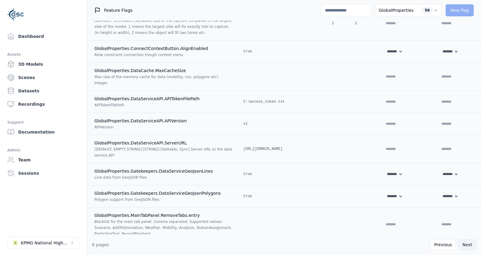
click at [475, 247] on button "Next" at bounding box center [467, 244] width 18 height 11
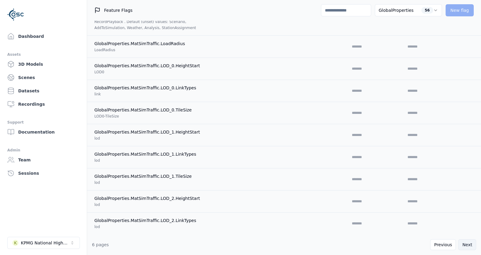
scroll to position [45, 0]
click at [471, 239] on button "Next" at bounding box center [467, 244] width 18 height 11
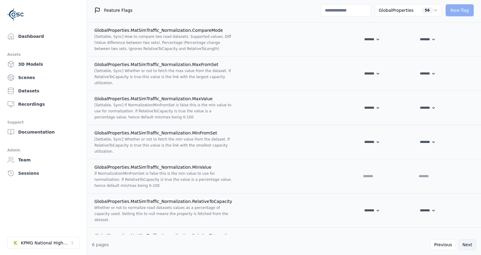
click at [472, 248] on button "Next" at bounding box center [467, 244] width 18 height 11
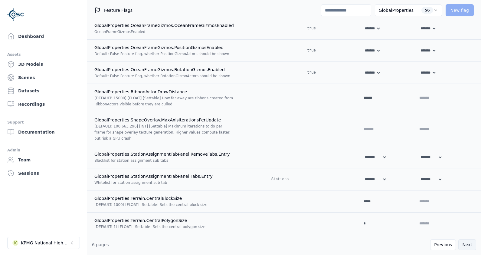
scroll to position [39, 0]
drag, startPoint x: 94, startPoint y: 91, endPoint x: 141, endPoint y: 91, distance: 46.9
click at [141, 91] on td "GlobalProperties.RibbonActor.DrawDistance [DEFAULT: 15000] [FLOAT] [Settable] H…" at bounding box center [163, 98] width 152 height 28
copy span "GlobalProperties.Ribbon"
click at [359, 14] on input at bounding box center [346, 10] width 50 height 12
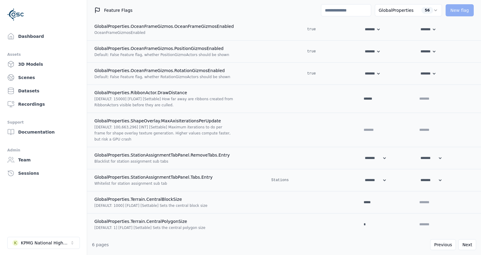
paste input "**********"
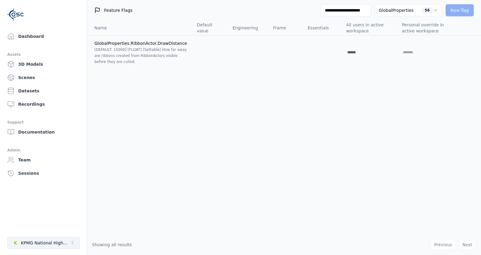
type input "**********"
click at [67, 243] on div "KPMG National Highways" at bounding box center [45, 243] width 49 height 6
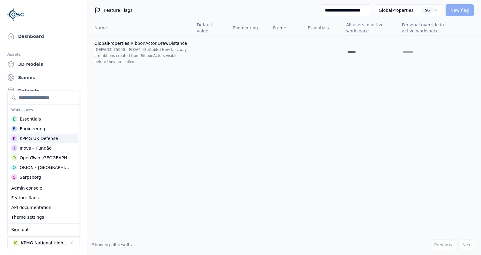
drag, startPoint x: 59, startPoint y: 139, endPoint x: 68, endPoint y: 137, distance: 9.6
click at [60, 139] on div "K KPMG UK Defense" at bounding box center [44, 138] width 70 height 10
click at [346, 52] on input "text" at bounding box center [365, 52] width 39 height 7
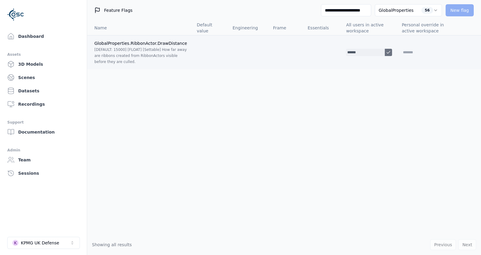
type input "******"
click at [385, 55] on button at bounding box center [388, 52] width 7 height 7
drag, startPoint x: 369, startPoint y: 13, endPoint x: 326, endPoint y: 11, distance: 43.6
click at [330, 10] on input "**********" at bounding box center [346, 10] width 50 height 12
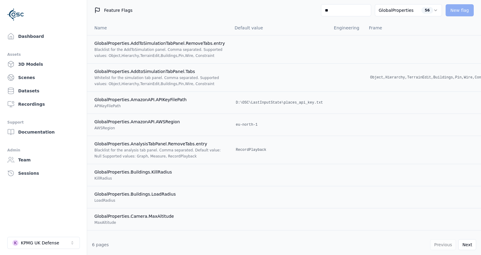
type input "*"
click at [428, 11] on html "**********" at bounding box center [240, 127] width 481 height 255
click at [464, 244] on button "Next" at bounding box center [467, 244] width 18 height 11
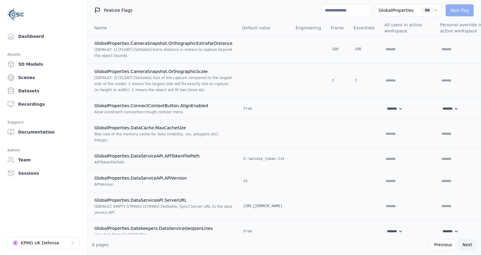
click at [464, 243] on button "Next" at bounding box center [467, 244] width 18 height 11
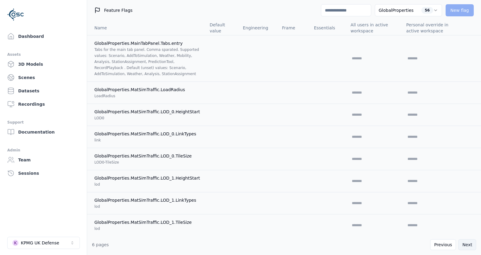
click at [466, 244] on button "Next" at bounding box center [467, 244] width 18 height 11
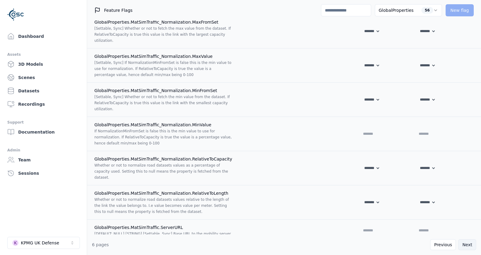
click at [465, 244] on button "Next" at bounding box center [467, 244] width 18 height 11
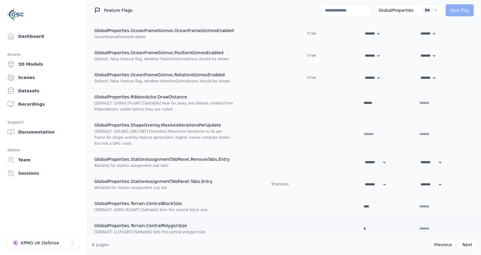
scroll to position [39, 0]
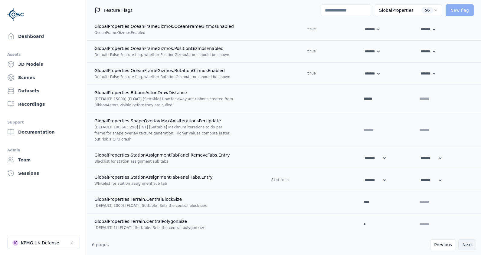
click at [475, 244] on button "Next" at bounding box center [467, 244] width 18 height 11
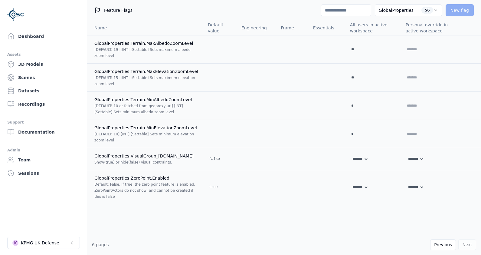
scroll to position [0, 0]
click at [447, 244] on button "Previous" at bounding box center [443, 244] width 26 height 11
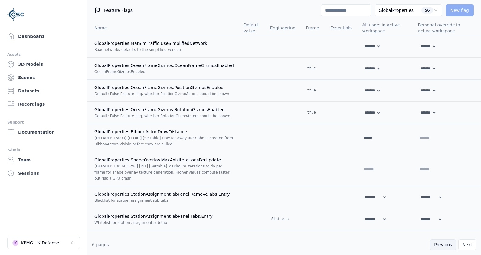
click at [447, 244] on button "Previous" at bounding box center [443, 244] width 26 height 11
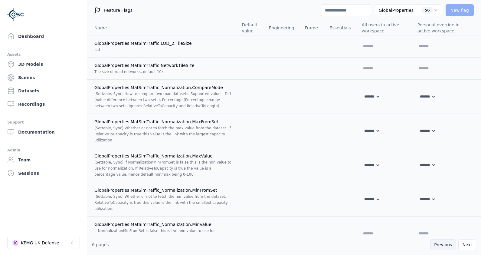
click at [447, 242] on button "Previous" at bounding box center [443, 244] width 26 height 11
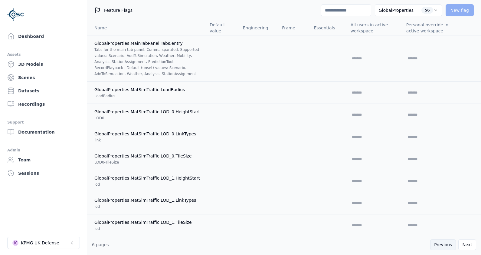
click at [446, 242] on button "Previous" at bounding box center [443, 244] width 26 height 11
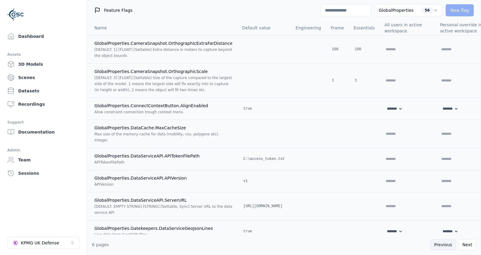
click at [446, 241] on button "Previous" at bounding box center [443, 244] width 26 height 11
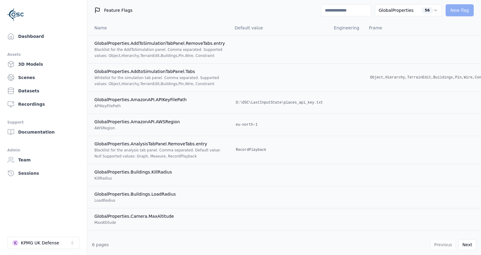
click at [448, 241] on div "Previous Next" at bounding box center [453, 244] width 46 height 11
click at [45, 39] on link "Dashboard" at bounding box center [43, 36] width 77 height 12
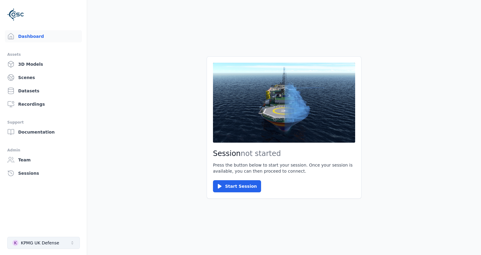
click at [73, 244] on icon "Select a workspace" at bounding box center [72, 242] width 5 height 5
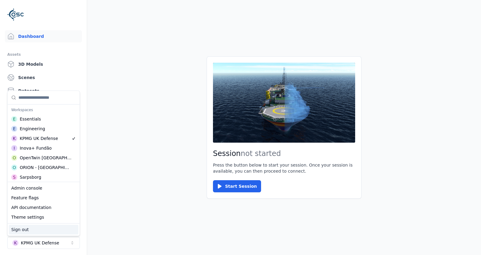
click at [162, 208] on main "Session not started Press the button below to start your session. Once your ses…" at bounding box center [284, 127] width 394 height 255
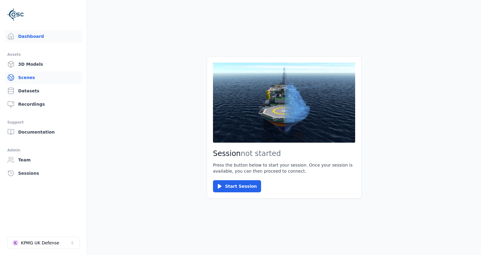
click at [28, 81] on link "Scenes" at bounding box center [43, 77] width 77 height 12
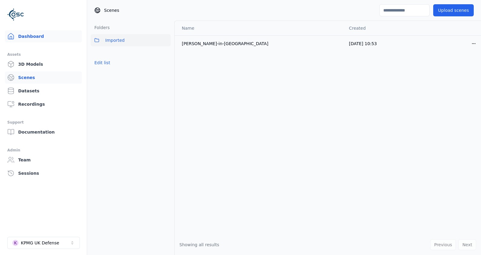
click at [53, 40] on link "Dashboard" at bounding box center [43, 36] width 77 height 12
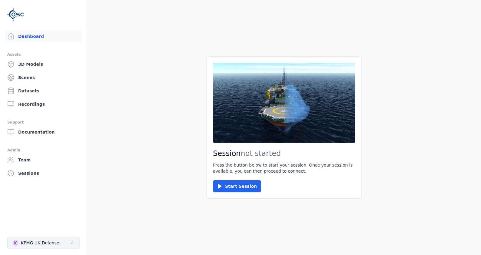
click at [43, 245] on div "KPMG UK Defense" at bounding box center [40, 243] width 38 height 6
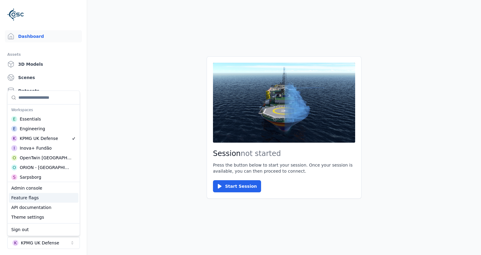
click at [37, 196] on div "Feature flags" at bounding box center [44, 198] width 70 height 10
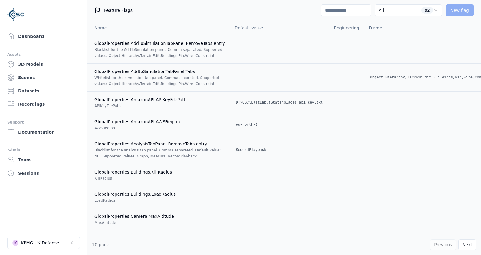
click at [354, 11] on input at bounding box center [346, 10] width 50 height 12
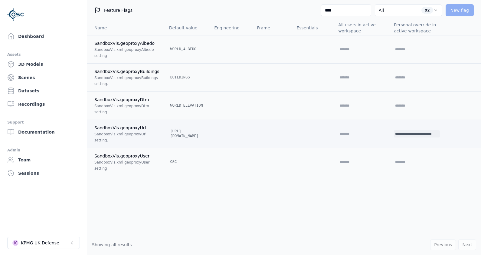
type input "****"
drag, startPoint x: 393, startPoint y: 133, endPoint x: 463, endPoint y: 135, distance: 69.6
click at [463, 135] on tr "**********" at bounding box center [284, 134] width 394 height 28
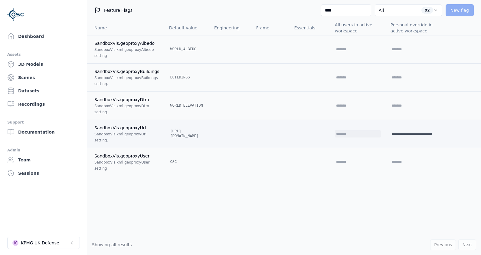
click at [350, 133] on input "text" at bounding box center [354, 133] width 39 height 7
paste input "**********"
type input "**********"
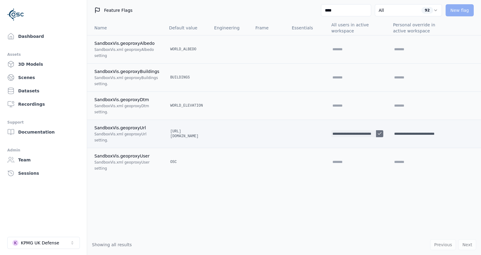
click at [378, 134] on icon at bounding box center [379, 133] width 5 height 5
click at [26, 33] on link "Dashboard" at bounding box center [43, 36] width 77 height 12
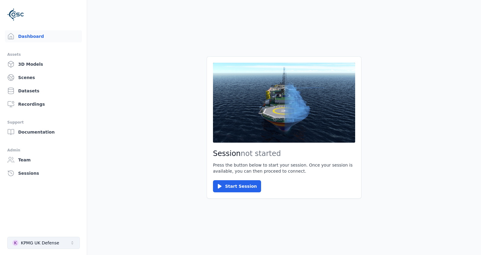
click at [63, 243] on button "K KPMG UK Defense" at bounding box center [43, 243] width 73 height 12
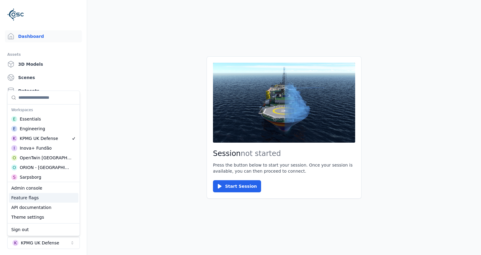
click at [36, 198] on div "Feature flags" at bounding box center [44, 198] width 70 height 10
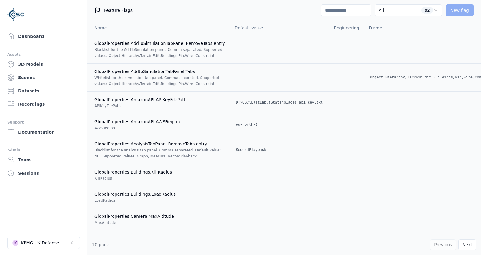
click at [340, 13] on input at bounding box center [346, 10] width 50 height 12
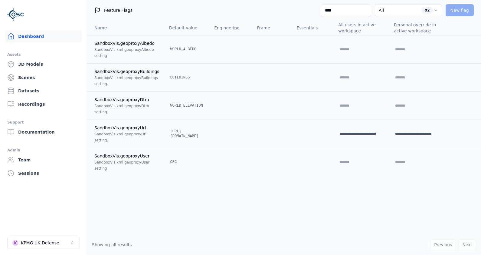
type input "****"
click at [21, 36] on link "Dashboard" at bounding box center [43, 36] width 77 height 12
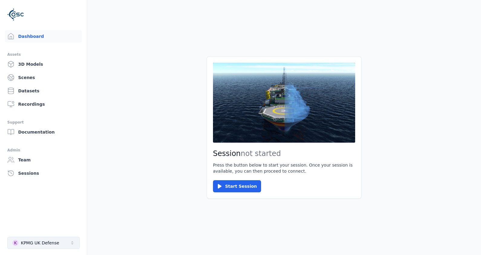
click at [44, 248] on button "K KPMG UK Defense" at bounding box center [43, 243] width 73 height 12
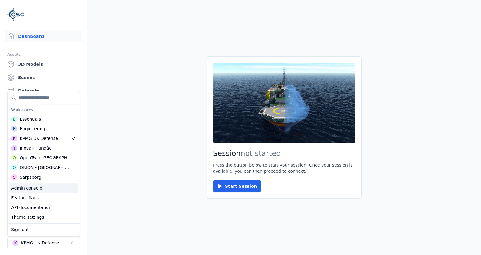
click at [52, 191] on div "Admin console" at bounding box center [44, 188] width 70 height 10
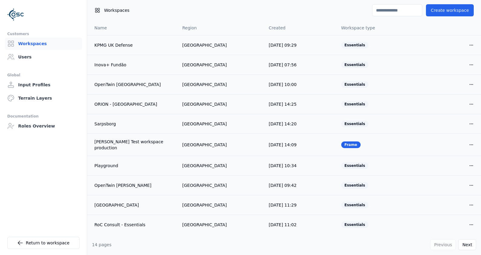
click at [372, 9] on input at bounding box center [397, 10] width 50 height 12
click at [46, 242] on link "Return to workspace" at bounding box center [43, 243] width 72 height 12
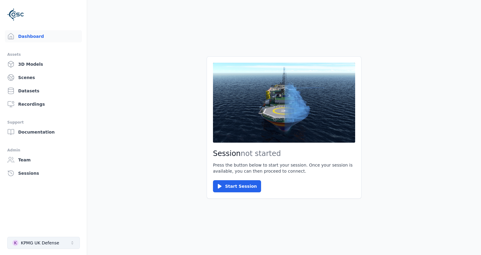
click at [44, 245] on div "KPMG UK Defense" at bounding box center [40, 243] width 38 height 6
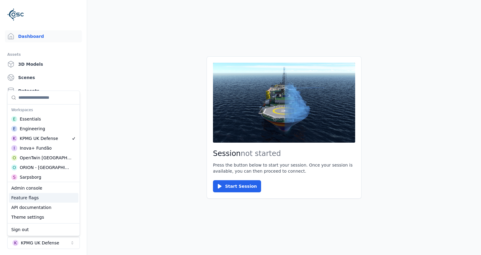
click at [47, 195] on div "Feature flags" at bounding box center [44, 198] width 70 height 10
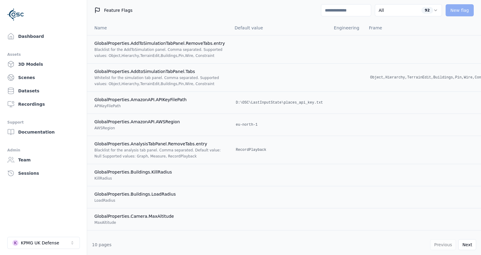
click at [334, 11] on input at bounding box center [346, 10] width 50 height 12
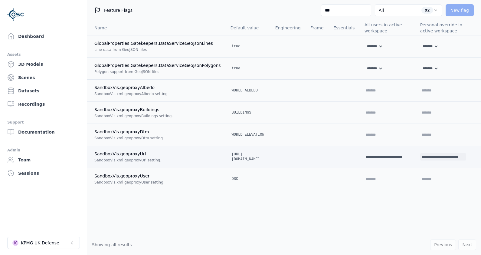
type input "***"
click at [446, 157] on input "**********" at bounding box center [439, 156] width 39 height 7
click at [464, 160] on button at bounding box center [462, 156] width 7 height 7
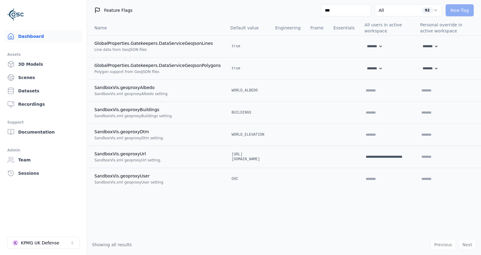
click at [31, 40] on link "Dashboard" at bounding box center [43, 36] width 77 height 12
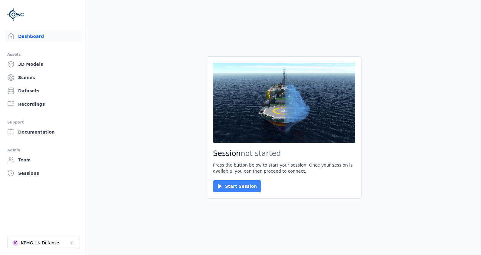
click at [241, 188] on button "Start Session" at bounding box center [237, 186] width 48 height 12
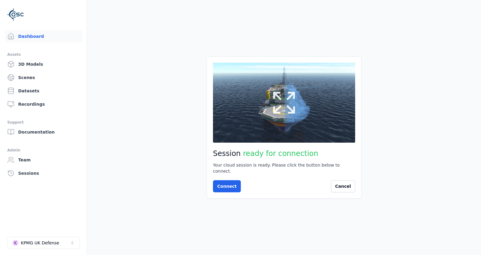
click at [281, 115] on icon at bounding box center [284, 102] width 29 height 29
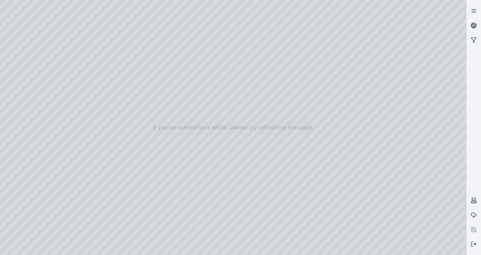
click at [472, 27] on circle at bounding box center [473, 25] width 5 height 5
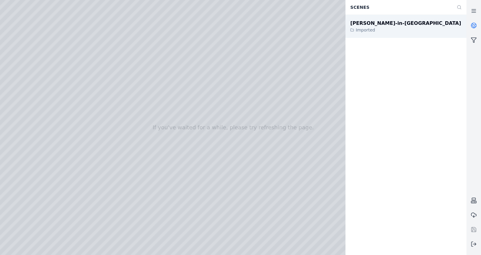
click at [403, 23] on div "Barrow-in-Furness Imported" at bounding box center [406, 26] width 121 height 23
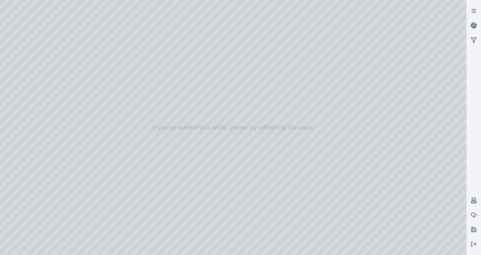
click at [475, 25] on icon at bounding box center [475, 24] width 4 height 2
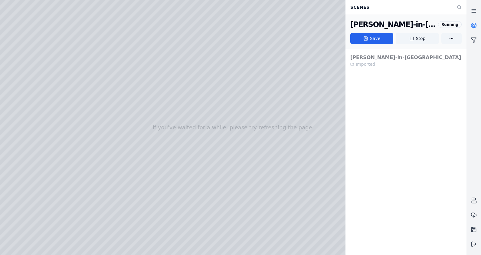
click at [475, 25] on icon at bounding box center [475, 24] width 4 height 2
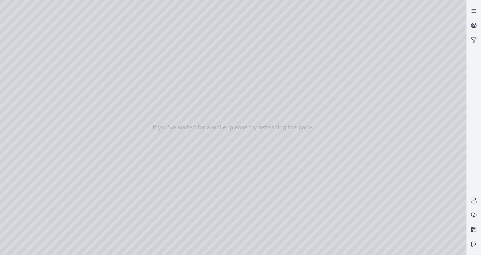
drag, startPoint x: 295, startPoint y: 152, endPoint x: 284, endPoint y: 201, distance: 50.9
drag, startPoint x: 280, startPoint y: 203, endPoint x: 166, endPoint y: 204, distance: 114.4
drag, startPoint x: 264, startPoint y: 172, endPoint x: 128, endPoint y: 183, distance: 135.9
drag, startPoint x: 325, startPoint y: 113, endPoint x: 328, endPoint y: 121, distance: 8.4
click at [402, 203] on div at bounding box center [233, 127] width 467 height 255
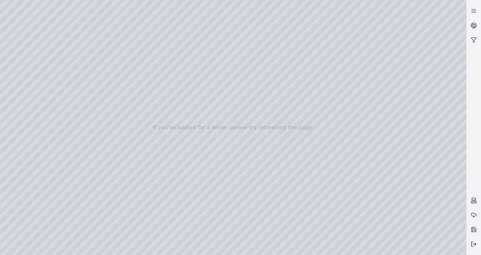
click at [474, 240] on button at bounding box center [474, 244] width 15 height 15
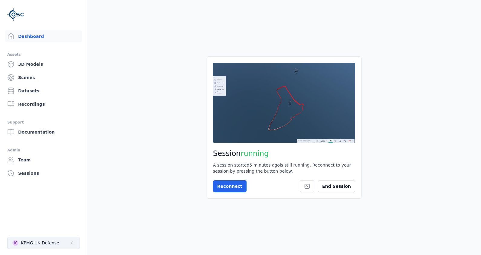
click at [46, 242] on div "KPMG UK Defense" at bounding box center [40, 243] width 38 height 6
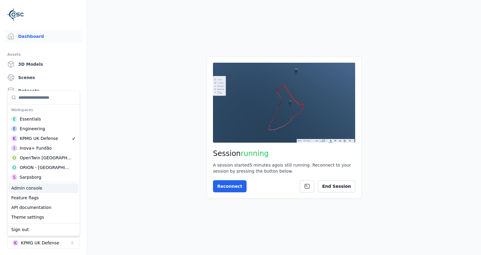
click at [38, 197] on div "Feature flags" at bounding box center [44, 198] width 70 height 10
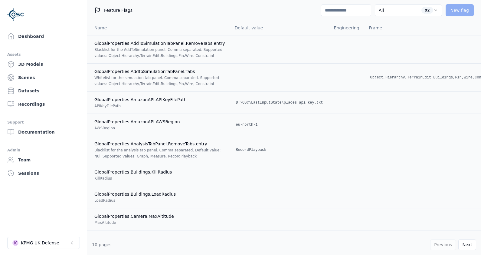
click at [348, 8] on input at bounding box center [346, 10] width 50 height 12
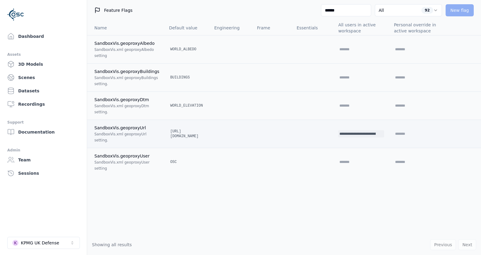
type input "******"
click at [356, 130] on input "**********" at bounding box center [357, 133] width 39 height 7
drag, startPoint x: 350, startPoint y: 132, endPoint x: 312, endPoint y: 133, distance: 38.7
click at [312, 133] on tr "**********" at bounding box center [284, 134] width 394 height 28
click at [346, 132] on input "**********" at bounding box center [357, 133] width 39 height 7
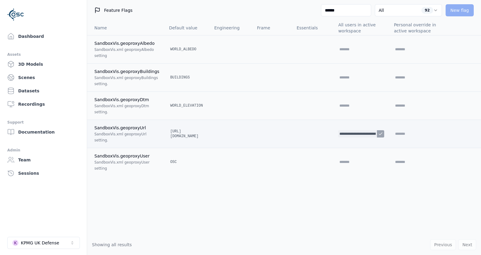
click at [362, 132] on input "**********" at bounding box center [357, 133] width 39 height 7
drag, startPoint x: 349, startPoint y: 131, endPoint x: 381, endPoint y: 133, distance: 32.2
click at [381, 133] on div "**********" at bounding box center [361, 133] width 52 height 7
type input "**********"
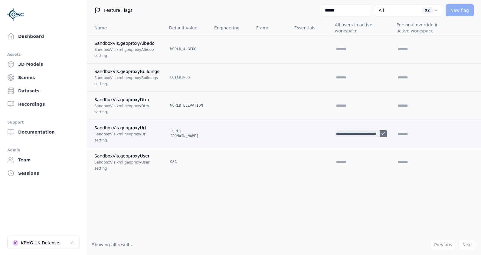
click at [381, 133] on button at bounding box center [383, 133] width 7 height 7
click at [380, 133] on div "**********" at bounding box center [361, 133] width 52 height 7
click at [371, 134] on input "**********" at bounding box center [357, 133] width 45 height 7
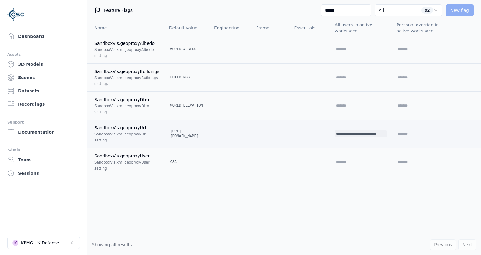
drag, startPoint x: 354, startPoint y: 133, endPoint x: 383, endPoint y: 135, distance: 29.8
click at [383, 135] on td "**********" at bounding box center [361, 134] width 62 height 28
click at [64, 39] on link "Dashboard" at bounding box center [43, 36] width 77 height 12
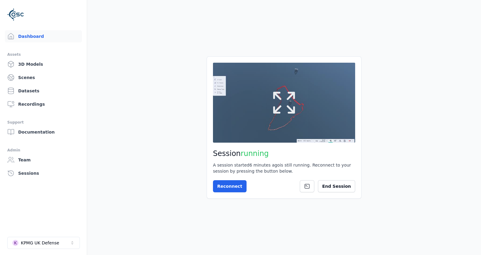
click at [319, 120] on button at bounding box center [284, 103] width 142 height 80
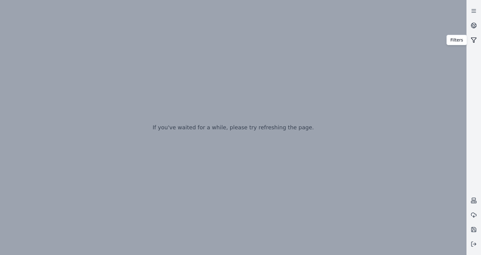
click at [481, 39] on html "If you've waited for a while, please try refreshing the page. Filters Filters" at bounding box center [240, 127] width 481 height 255
click at [475, 8] on icon at bounding box center [474, 11] width 6 height 6
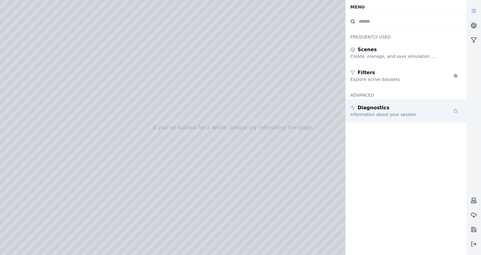
click at [391, 105] on div "Diagnostics" at bounding box center [393, 107] width 87 height 7
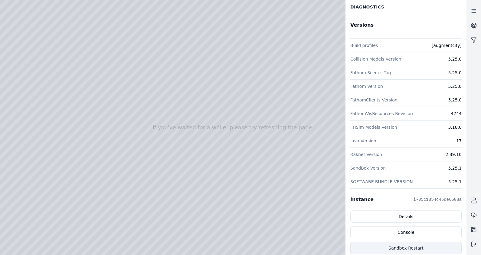
click at [412, 245] on button "Sandbox Restart" at bounding box center [405, 248] width 111 height 12
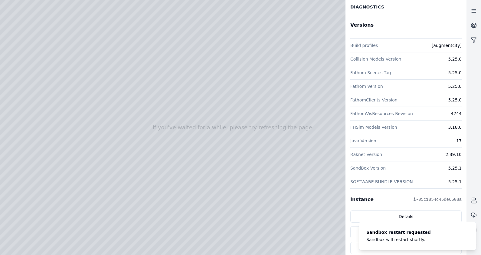
drag, startPoint x: 178, startPoint y: 201, endPoint x: 222, endPoint y: 225, distance: 50.6
click at [468, 227] on icon "Notifications (F8)" at bounding box center [469, 227] width 5 height 5
click at [472, 248] on button at bounding box center [474, 244] width 15 height 15
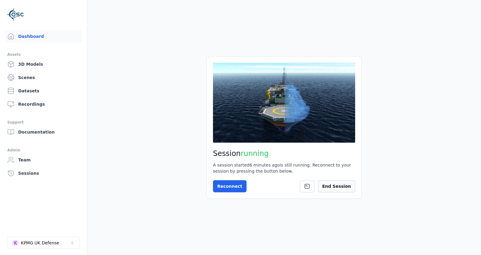
click at [345, 190] on button "End Session" at bounding box center [336, 186] width 37 height 12
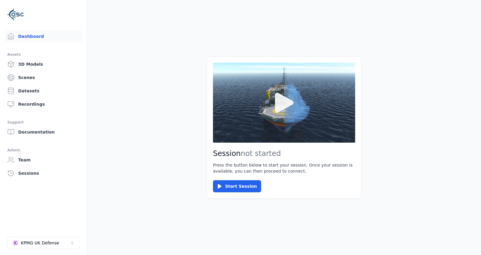
click at [262, 125] on button at bounding box center [284, 103] width 142 height 80
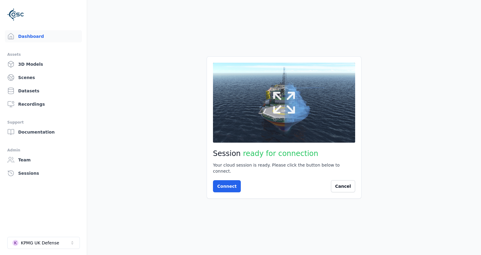
click at [313, 139] on button at bounding box center [284, 103] width 142 height 80
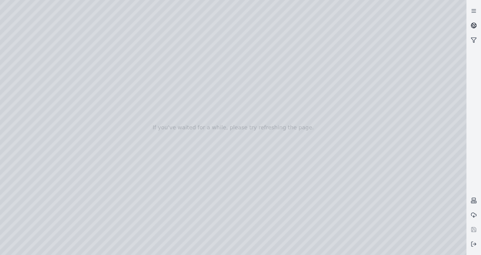
click at [471, 21] on link at bounding box center [474, 25] width 15 height 15
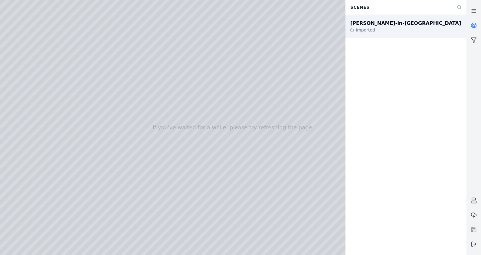
click at [420, 21] on div "Barrow-in-Furness Imported" at bounding box center [406, 26] width 121 height 23
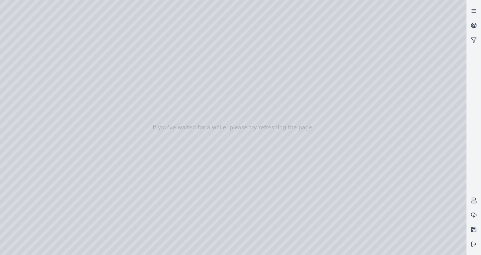
drag, startPoint x: 247, startPoint y: 135, endPoint x: 248, endPoint y: 188, distance: 53.6
drag, startPoint x: 255, startPoint y: 149, endPoint x: 257, endPoint y: 90, distance: 59.3
drag, startPoint x: 315, startPoint y: 139, endPoint x: 202, endPoint y: 138, distance: 113.2
drag, startPoint x: 283, startPoint y: 151, endPoint x: 249, endPoint y: 138, distance: 36.8
drag, startPoint x: 262, startPoint y: 144, endPoint x: 284, endPoint y: 141, distance: 21.7
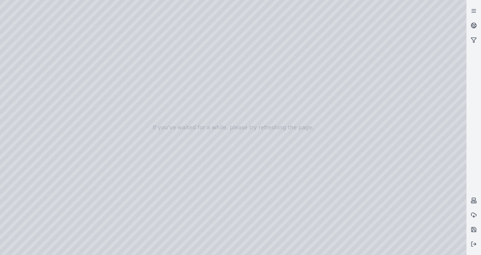
drag, startPoint x: 286, startPoint y: 153, endPoint x: 280, endPoint y: 124, distance: 30.3
click at [27, 55] on div at bounding box center [233, 127] width 467 height 255
click at [477, 245] on icon at bounding box center [474, 244] width 6 height 6
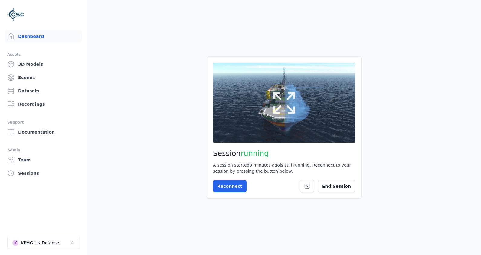
click at [307, 129] on button at bounding box center [284, 103] width 142 height 80
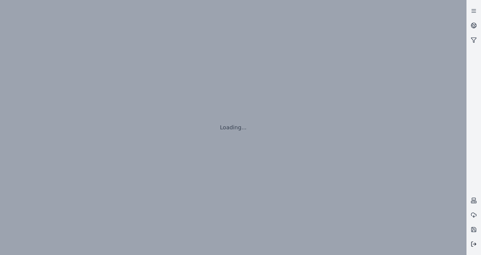
click at [474, 241] on button at bounding box center [474, 244] width 15 height 15
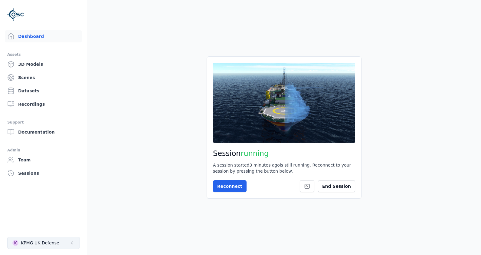
click at [43, 243] on div "KPMG UK Defense" at bounding box center [40, 243] width 38 height 6
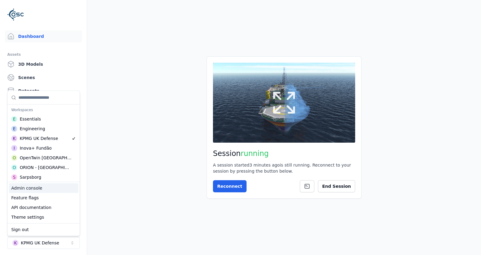
click at [284, 114] on icon at bounding box center [284, 102] width 29 height 29
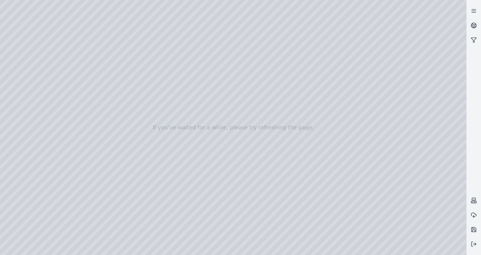
click at [36, 71] on div at bounding box center [233, 127] width 467 height 255
click at [117, 204] on div at bounding box center [233, 127] width 467 height 255
click at [51, 16] on div at bounding box center [233, 127] width 467 height 255
click at [474, 26] on icon at bounding box center [474, 25] width 6 height 6
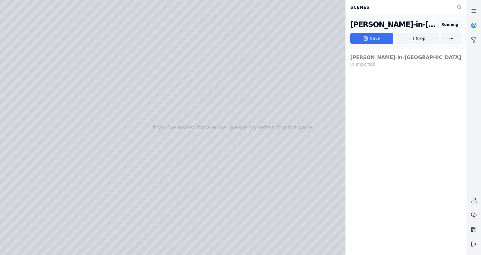
click at [380, 38] on button "Save" at bounding box center [371, 38] width 43 height 11
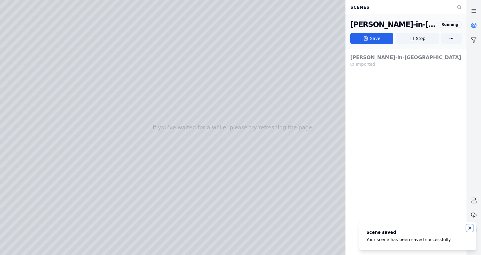
click at [468, 227] on icon "Notifications (F8)" at bounding box center [469, 227] width 5 height 5
click at [477, 24] on link at bounding box center [474, 25] width 15 height 15
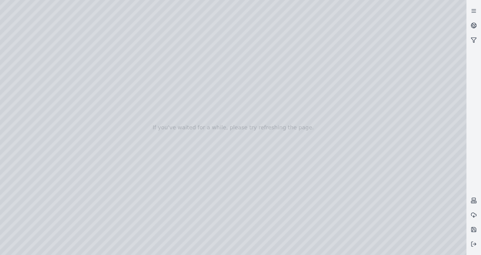
drag, startPoint x: 294, startPoint y: 136, endPoint x: 287, endPoint y: 113, distance: 24.3
drag, startPoint x: 272, startPoint y: 183, endPoint x: 230, endPoint y: 156, distance: 50.0
drag, startPoint x: 203, startPoint y: 172, endPoint x: 205, endPoint y: 205, distance: 33.4
drag, startPoint x: 200, startPoint y: 181, endPoint x: 210, endPoint y: 195, distance: 17.5
drag, startPoint x: 221, startPoint y: 117, endPoint x: 281, endPoint y: 248, distance: 143.4
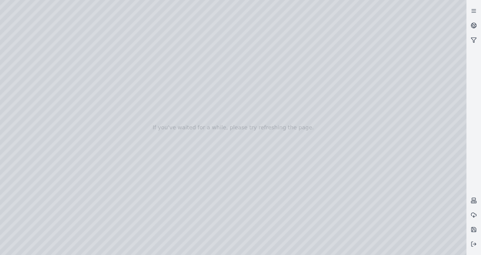
drag, startPoint x: 215, startPoint y: 121, endPoint x: 213, endPoint y: 197, distance: 76.0
drag, startPoint x: 220, startPoint y: 125, endPoint x: 198, endPoint y: 79, distance: 51.7
drag, startPoint x: 270, startPoint y: 99, endPoint x: 148, endPoint y: 108, distance: 122.3
drag, startPoint x: 259, startPoint y: 156, endPoint x: 380, endPoint y: 156, distance: 121.0
drag, startPoint x: 293, startPoint y: 181, endPoint x: 390, endPoint y: 84, distance: 136.7
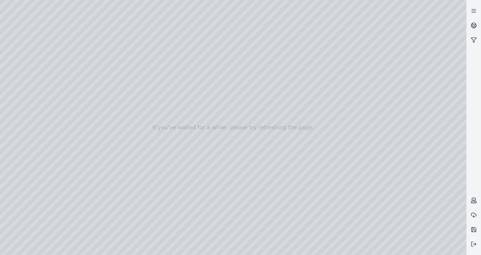
drag, startPoint x: 305, startPoint y: 173, endPoint x: 266, endPoint y: 80, distance: 100.8
drag, startPoint x: 320, startPoint y: 154, endPoint x: 276, endPoint y: 107, distance: 64.7
drag, startPoint x: 274, startPoint y: 129, endPoint x: 258, endPoint y: 130, distance: 15.5
click at [3, 48] on div at bounding box center [233, 127] width 467 height 255
drag, startPoint x: 269, startPoint y: 64, endPoint x: 248, endPoint y: 213, distance: 150.7
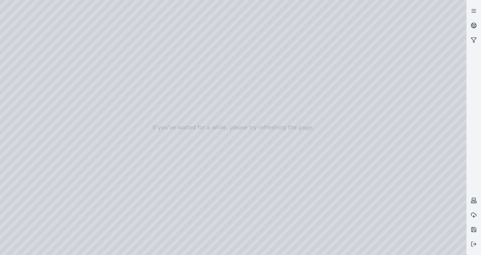
drag, startPoint x: 255, startPoint y: 205, endPoint x: 250, endPoint y: 132, distance: 74.0
drag, startPoint x: 314, startPoint y: 148, endPoint x: 282, endPoint y: 147, distance: 31.5
click at [474, 22] on icon at bounding box center [474, 25] width 6 height 6
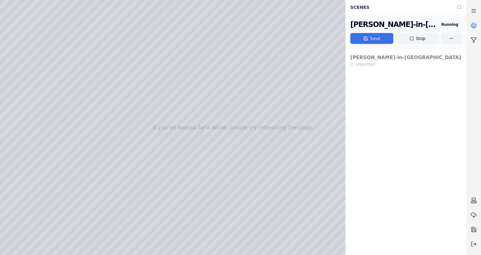
click at [376, 35] on button "Save" at bounding box center [371, 38] width 43 height 11
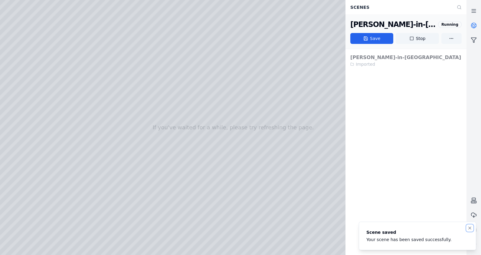
drag, startPoint x: 471, startPoint y: 228, endPoint x: 474, endPoint y: 229, distance: 3.9
click at [471, 228] on icon "Notifications (F8)" at bounding box center [469, 227] width 5 height 5
click at [474, 247] on icon at bounding box center [474, 244] width 6 height 6
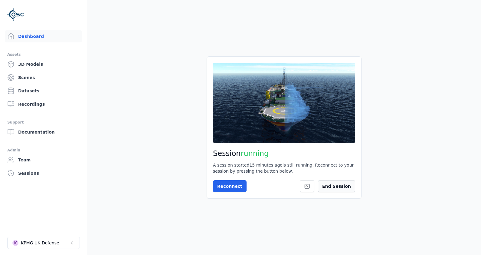
click at [339, 185] on button "End Session" at bounding box center [336, 186] width 37 height 12
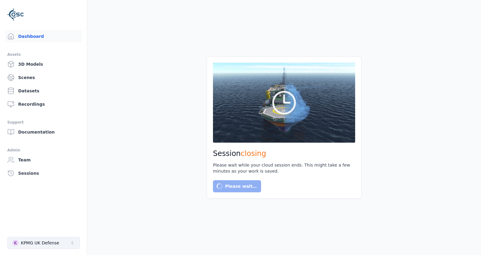
click at [59, 245] on button "K KPMG UK Defense" at bounding box center [43, 243] width 73 height 12
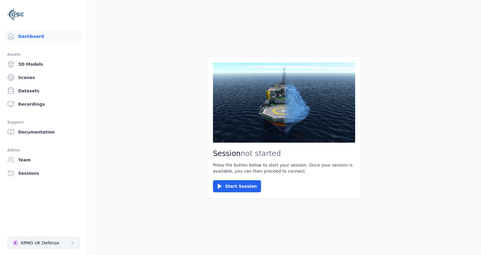
click at [68, 241] on button "K KPMG UK Defense" at bounding box center [43, 243] width 73 height 12
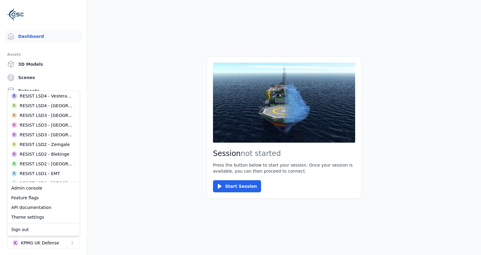
scroll to position [227, 0]
click at [65, 146] on div "R RESIST LSD2 - Zemgale" at bounding box center [44, 144] width 70 height 10
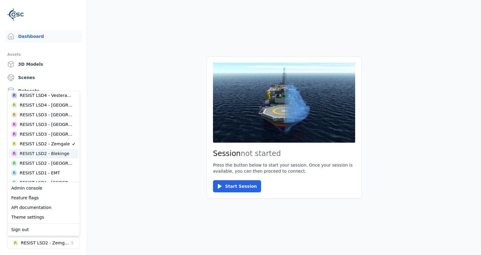
click at [139, 156] on main "Session not started Press the button below to start your session. Once your ses…" at bounding box center [284, 127] width 394 height 255
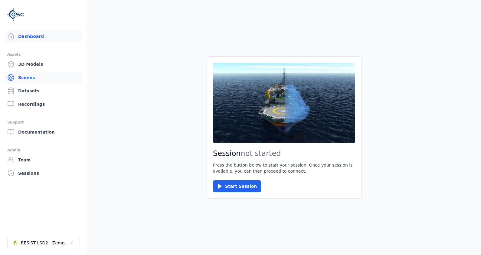
click at [38, 80] on link "Scenes" at bounding box center [43, 77] width 77 height 12
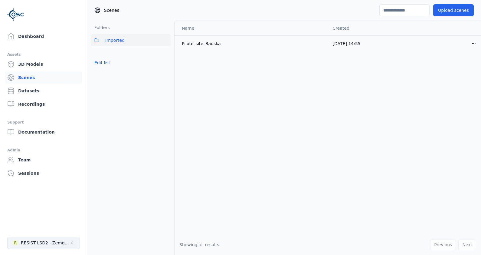
click at [62, 248] on button "R RESIST LSD2 - Zemgale" at bounding box center [43, 243] width 73 height 12
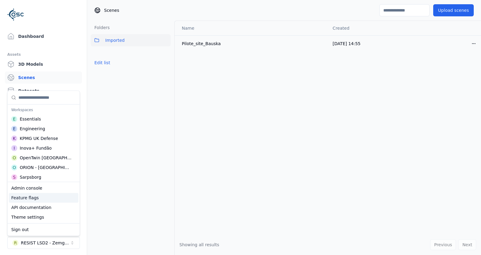
click at [42, 198] on div "Feature flags" at bounding box center [44, 198] width 70 height 10
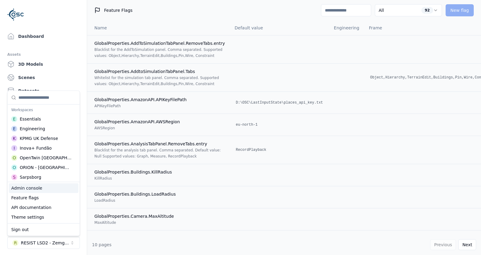
click at [348, 11] on input at bounding box center [346, 10] width 50 height 12
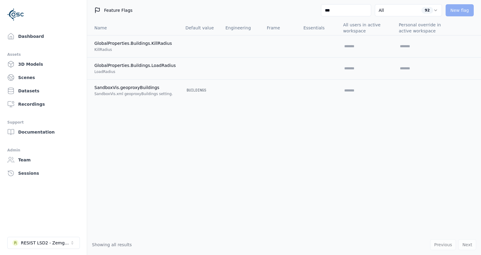
type input "****"
drag, startPoint x: 345, startPoint y: 13, endPoint x: 306, endPoint y: 14, distance: 39.0
click at [309, 16] on div "Feature Flags **** All 92 New flag" at bounding box center [284, 10] width 394 height 21
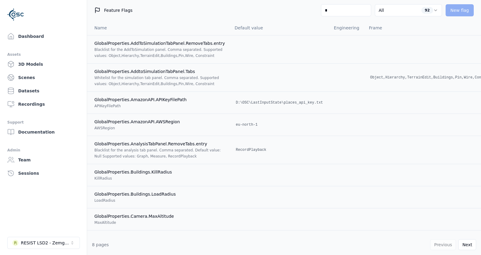
type input "**"
select select "****"
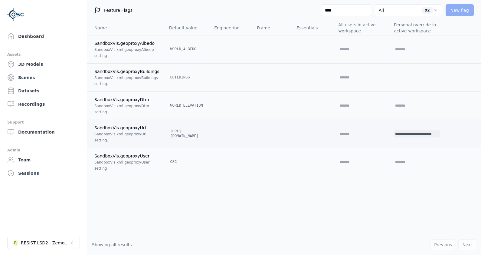
type input "****"
click at [427, 133] on input "**********" at bounding box center [413, 133] width 39 height 7
click at [428, 133] on input "**********" at bounding box center [413, 133] width 39 height 7
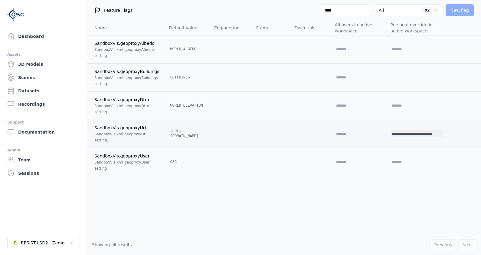
drag, startPoint x: 394, startPoint y: 133, endPoint x: 458, endPoint y: 127, distance: 64.4
click at [458, 127] on tr "**********" at bounding box center [284, 134] width 394 height 28
type input "*"
click at [441, 133] on icon at bounding box center [439, 133] width 5 height 5
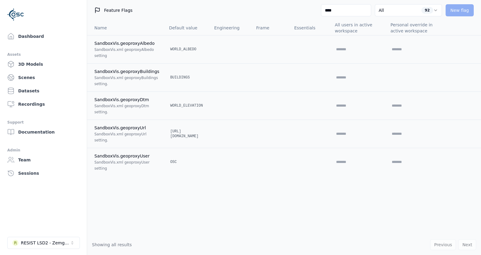
click at [328, 11] on input "****" at bounding box center [346, 10] width 50 height 12
click at [52, 41] on link "Dashboard" at bounding box center [43, 36] width 77 height 12
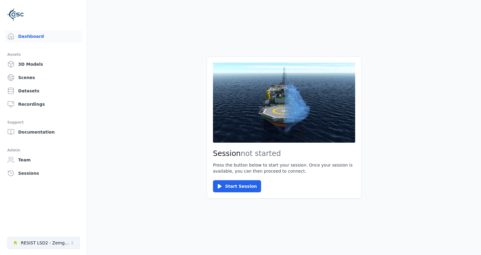
click at [62, 237] on button "R RESIST LSD2 - Zemgale" at bounding box center [43, 243] width 73 height 12
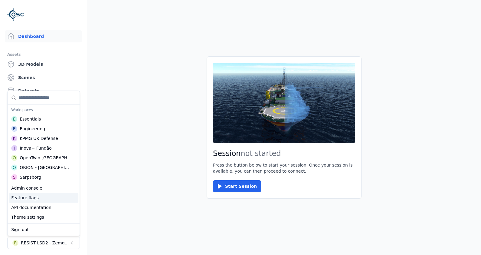
click at [47, 199] on div "Feature flags" at bounding box center [44, 198] width 70 height 10
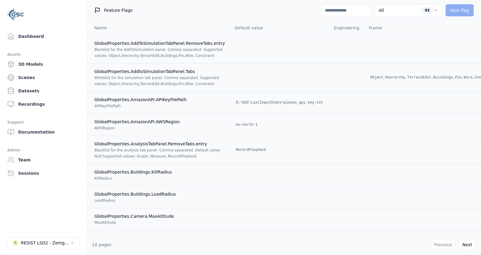
click at [340, 9] on input at bounding box center [346, 10] width 50 height 12
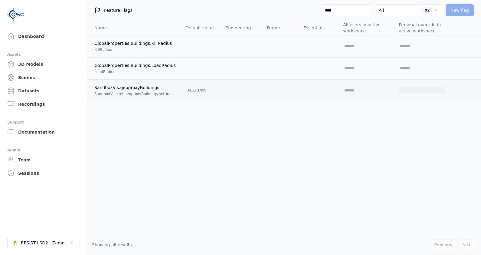
type input "****"
click at [402, 90] on input "text" at bounding box center [418, 90] width 39 height 7
click at [440, 90] on icon at bounding box center [441, 90] width 3 height 2
drag, startPoint x: 341, startPoint y: 11, endPoint x: 309, endPoint y: 9, distance: 32.7
click at [309, 9] on div "Feature Flags **** All 92 New flag" at bounding box center [284, 10] width 394 height 21
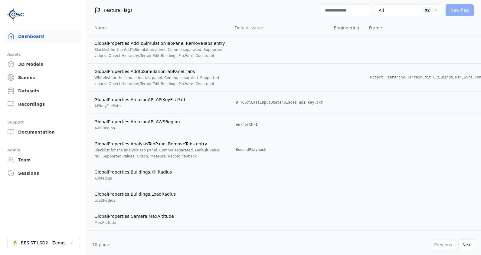
click at [50, 38] on link "Dashboard" at bounding box center [43, 36] width 77 height 12
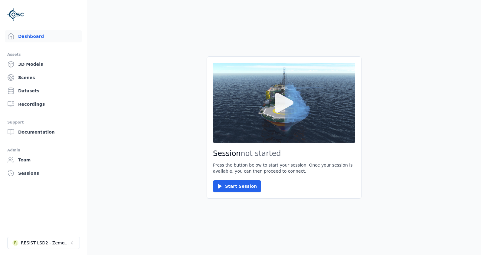
click at [316, 105] on button at bounding box center [284, 103] width 142 height 80
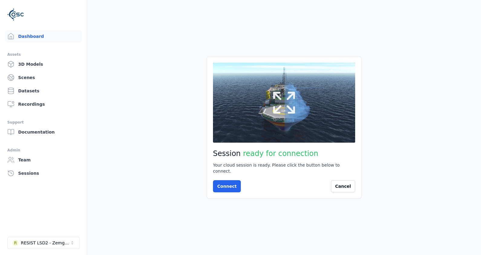
click at [333, 104] on button at bounding box center [284, 103] width 142 height 80
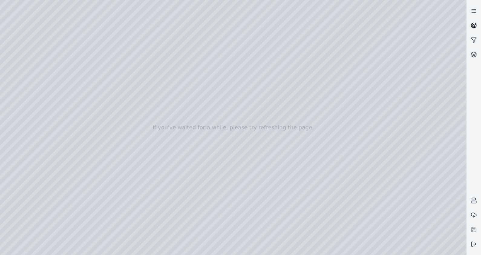
click at [478, 26] on link at bounding box center [474, 25] width 15 height 15
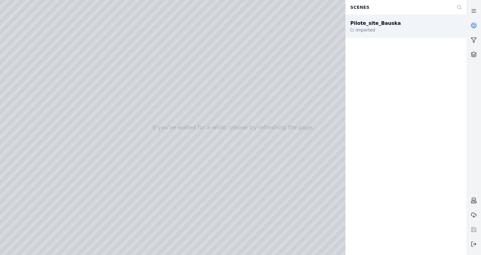
click at [426, 31] on div "Pilote_site_Bauska Imported" at bounding box center [406, 26] width 121 height 23
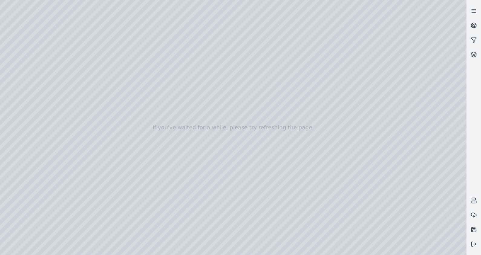
drag, startPoint x: 302, startPoint y: 127, endPoint x: 265, endPoint y: 222, distance: 102.0
click at [475, 242] on icon at bounding box center [474, 244] width 6 height 6
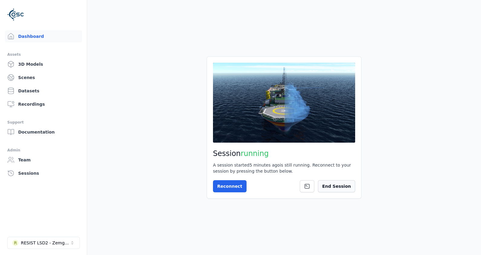
click at [344, 185] on button "End Session" at bounding box center [336, 186] width 37 height 12
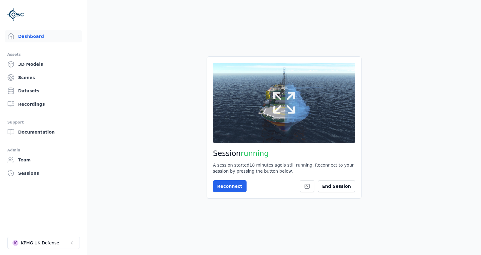
click at [290, 122] on button at bounding box center [284, 103] width 142 height 80
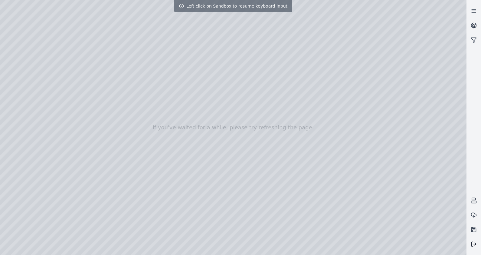
click at [477, 242] on button at bounding box center [474, 244] width 15 height 15
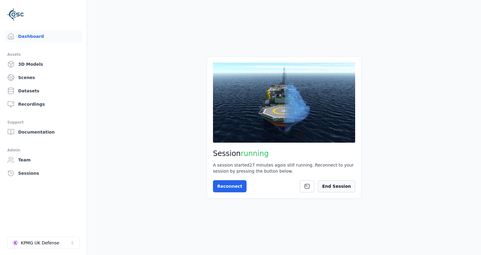
click at [347, 185] on button "End Session" at bounding box center [336, 186] width 37 height 12
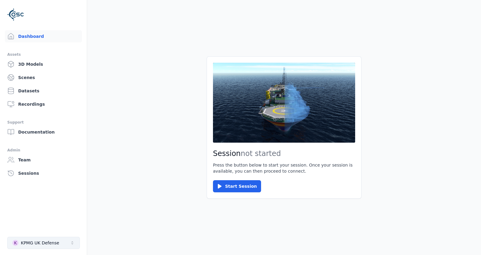
click at [64, 244] on button "K KPMG UK Defense" at bounding box center [43, 243] width 73 height 12
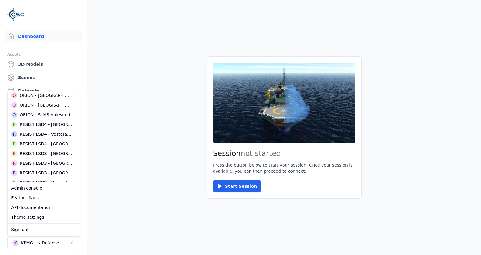
scroll to position [189, 0]
click at [63, 142] on div "RESIST LSD4 - Centro Portugal" at bounding box center [46, 143] width 53 height 6
click at [133, 151] on main "Session not started Press the button below to start your session. Once your ses…" at bounding box center [284, 127] width 394 height 255
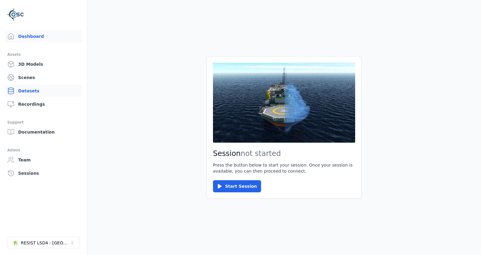
click at [45, 88] on link "Datasets" at bounding box center [43, 91] width 77 height 12
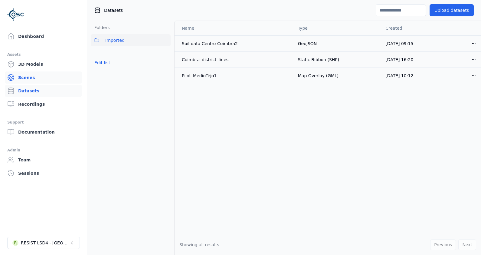
click at [34, 79] on link "Scenes" at bounding box center [43, 77] width 77 height 12
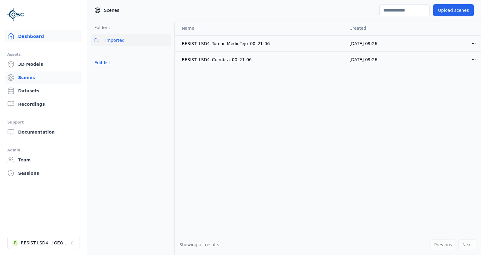
click at [37, 37] on link "Dashboard" at bounding box center [43, 36] width 77 height 12
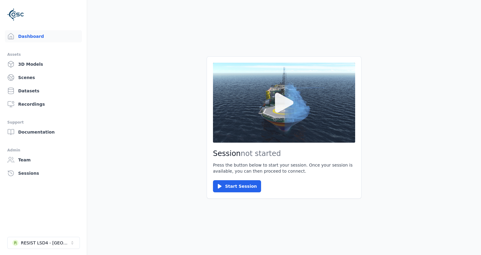
click at [315, 116] on button at bounding box center [284, 103] width 142 height 80
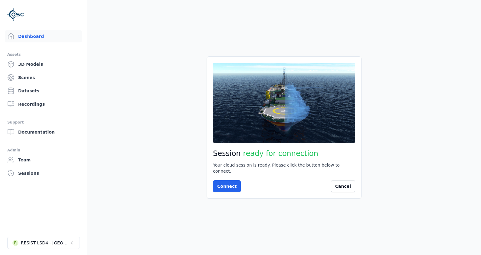
click at [315, 116] on button at bounding box center [284, 103] width 142 height 80
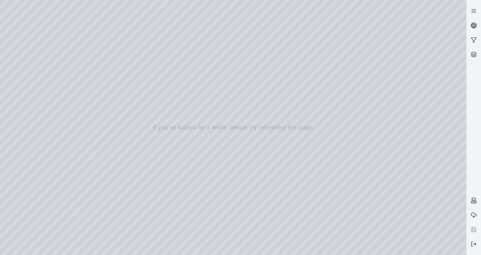
click at [476, 24] on circle at bounding box center [473, 25] width 5 height 5
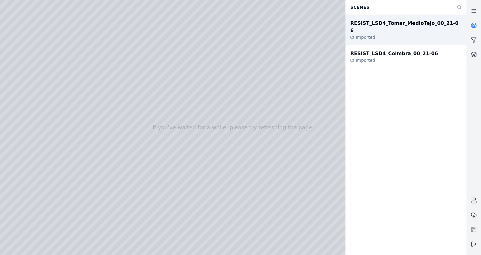
click at [408, 34] on div "Imported" at bounding box center [405, 37] width 111 height 6
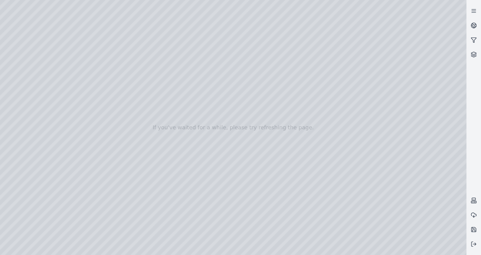
drag, startPoint x: 166, startPoint y: 146, endPoint x: 174, endPoint y: 189, distance: 43.7
click at [24, 65] on div at bounding box center [233, 127] width 467 height 255
click at [29, 53] on div at bounding box center [233, 127] width 467 height 255
click at [29, 74] on div at bounding box center [233, 127] width 467 height 255
click at [117, 138] on div at bounding box center [233, 127] width 467 height 255
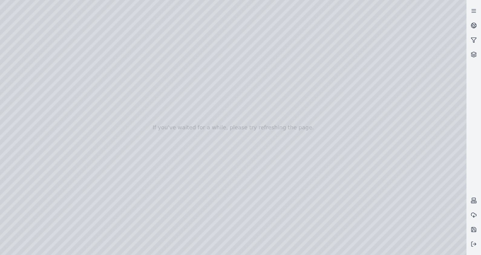
click at [50, 18] on div at bounding box center [233, 127] width 467 height 255
drag, startPoint x: 215, startPoint y: 222, endPoint x: 240, endPoint y: 148, distance: 77.8
drag, startPoint x: 248, startPoint y: 177, endPoint x: 242, endPoint y: 211, distance: 34.1
drag, startPoint x: 242, startPoint y: 211, endPoint x: 242, endPoint y: 215, distance: 3.6
drag, startPoint x: 246, startPoint y: 205, endPoint x: 248, endPoint y: 249, distance: 43.9
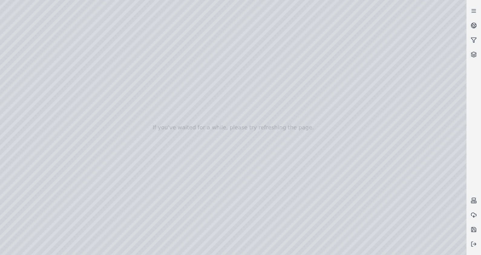
drag, startPoint x: 253, startPoint y: 144, endPoint x: 275, endPoint y: 193, distance: 53.8
click at [475, 8] on link at bounding box center [474, 11] width 15 height 15
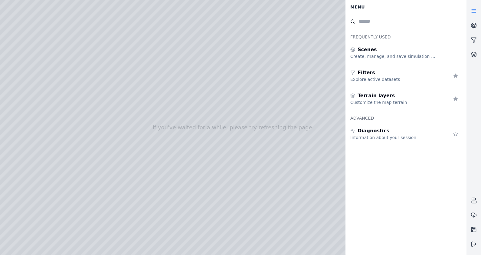
click at [475, 8] on link at bounding box center [474, 11] width 15 height 15
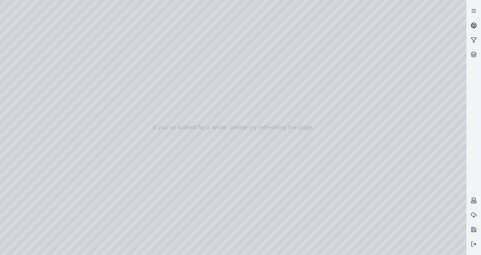
click at [477, 21] on link at bounding box center [474, 25] width 15 height 15
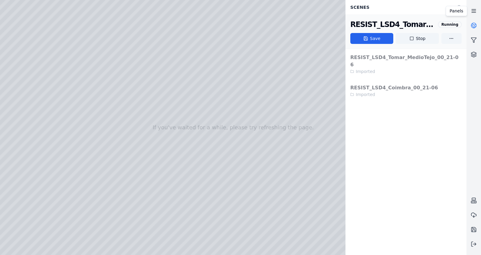
click at [475, 8] on link at bounding box center [474, 11] width 15 height 15
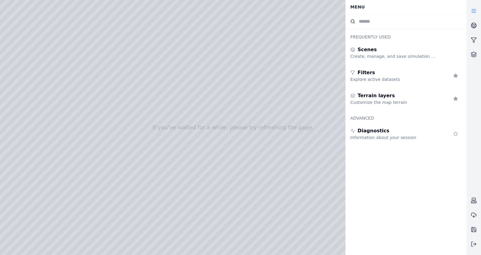
click at [477, 12] on link at bounding box center [474, 11] width 15 height 15
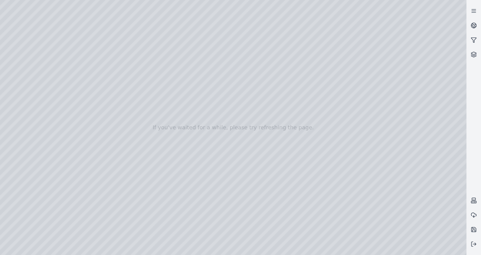
click at [424, 249] on div at bounding box center [233, 127] width 467 height 255
click at [419, 248] on div at bounding box center [233, 127] width 467 height 255
click at [428, 248] on div at bounding box center [233, 127] width 467 height 255
click at [459, 251] on div at bounding box center [233, 127] width 467 height 255
click at [421, 204] on div at bounding box center [233, 127] width 467 height 255
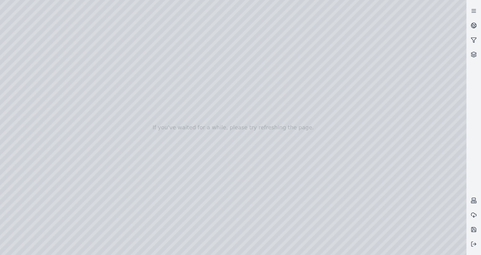
drag, startPoint x: 209, startPoint y: 179, endPoint x: 207, endPoint y: 195, distance: 17.0
click at [97, 157] on div at bounding box center [233, 127] width 467 height 255
click at [33, 54] on div at bounding box center [233, 127] width 467 height 255
click at [33, 57] on div at bounding box center [233, 127] width 467 height 255
click at [30, 104] on div at bounding box center [233, 127] width 467 height 255
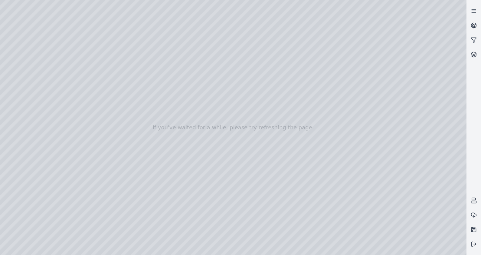
click at [28, 142] on div at bounding box center [233, 127] width 467 height 255
click at [70, 71] on div at bounding box center [233, 127] width 467 height 255
click at [89, 90] on div at bounding box center [233, 127] width 467 height 255
click at [71, 71] on div at bounding box center [233, 127] width 467 height 255
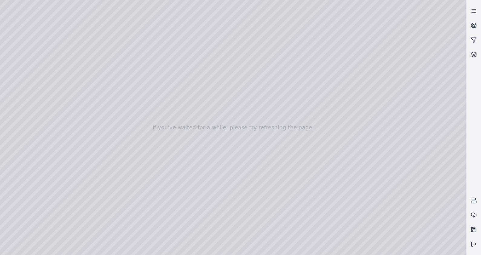
click at [79, 89] on div at bounding box center [233, 127] width 467 height 255
click at [461, 251] on div at bounding box center [233, 127] width 467 height 255
click at [50, 51] on div at bounding box center [233, 127] width 467 height 255
drag, startPoint x: 200, startPoint y: 156, endPoint x: 275, endPoint y: 116, distance: 85.1
click at [25, 55] on div at bounding box center [233, 127] width 467 height 255
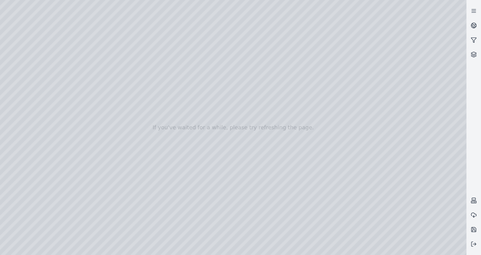
click at [22, 74] on div at bounding box center [233, 127] width 467 height 255
drag, startPoint x: 183, startPoint y: 140, endPoint x: 293, endPoint y: 131, distance: 110.2
drag, startPoint x: 250, startPoint y: 63, endPoint x: 250, endPoint y: 177, distance: 114.1
drag, startPoint x: 308, startPoint y: 101, endPoint x: 312, endPoint y: 116, distance: 15.6
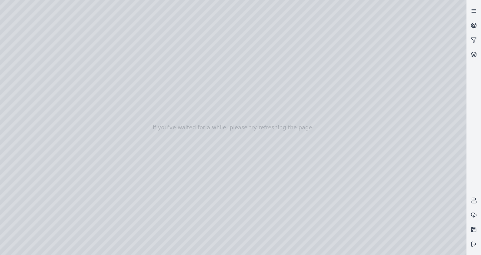
click at [312, 116] on div at bounding box center [233, 127] width 467 height 255
drag, startPoint x: 276, startPoint y: 131, endPoint x: 288, endPoint y: 137, distance: 13.3
click at [474, 26] on icon at bounding box center [474, 25] width 6 height 6
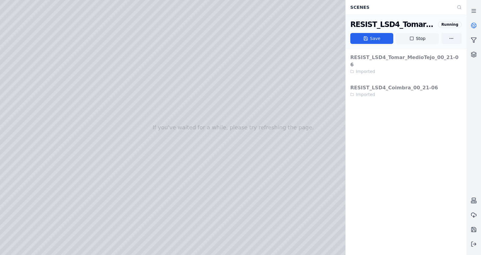
click at [427, 40] on button "Stop" at bounding box center [417, 38] width 43 height 11
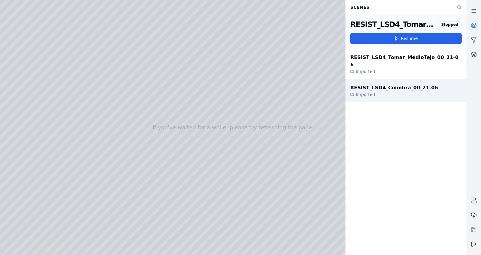
click at [415, 84] on div "RESIST_LSD4_Coimbra_00_21-06" at bounding box center [394, 87] width 88 height 7
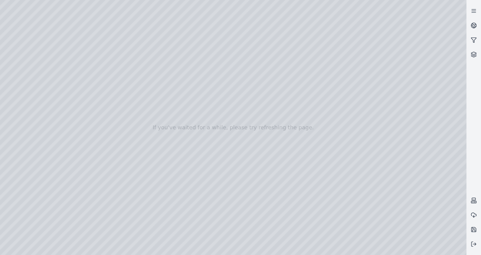
drag, startPoint x: 263, startPoint y: 76, endPoint x: 112, endPoint y: 185, distance: 185.6
drag, startPoint x: 280, startPoint y: 77, endPoint x: 240, endPoint y: 171, distance: 101.6
drag, startPoint x: 346, startPoint y: 72, endPoint x: 226, endPoint y: 152, distance: 144.1
drag, startPoint x: 226, startPoint y: 152, endPoint x: 289, endPoint y: 63, distance: 108.8
drag, startPoint x: 296, startPoint y: 49, endPoint x: 292, endPoint y: 254, distance: 204.9
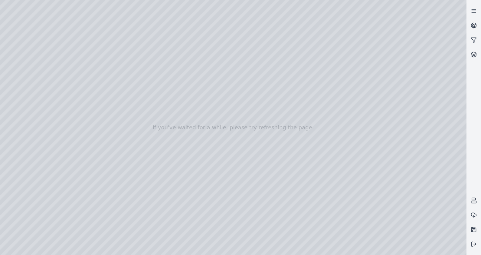
click at [458, 248] on div at bounding box center [233, 127] width 467 height 255
click at [425, 203] on div at bounding box center [233, 127] width 467 height 255
drag, startPoint x: 205, startPoint y: 170, endPoint x: 212, endPoint y: 199, distance: 29.6
drag, startPoint x: 213, startPoint y: 188, endPoint x: 210, endPoint y: 222, distance: 34.7
click at [29, 103] on div at bounding box center [233, 127] width 467 height 255
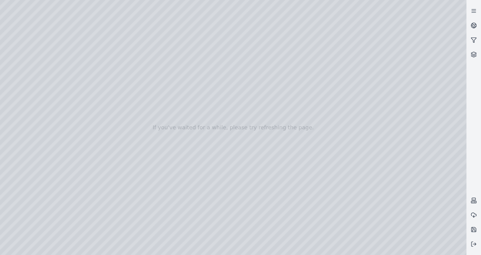
click at [30, 144] on div at bounding box center [233, 127] width 467 height 255
click at [76, 93] on div at bounding box center [233, 127] width 467 height 255
click at [260, 139] on div at bounding box center [233, 127] width 467 height 255
click at [50, 49] on div at bounding box center [233, 127] width 467 height 255
click at [458, 250] on div at bounding box center [233, 127] width 467 height 255
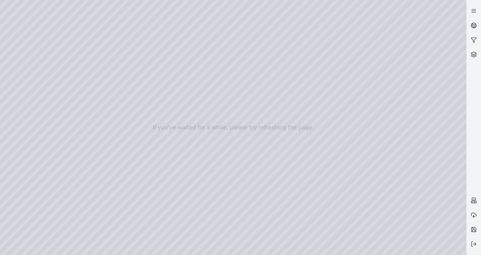
drag, startPoint x: 174, startPoint y: 128, endPoint x: 247, endPoint y: 127, distance: 72.6
drag, startPoint x: 208, startPoint y: 135, endPoint x: 351, endPoint y: 121, distance: 143.2
drag, startPoint x: 186, startPoint y: 129, endPoint x: 241, endPoint y: 115, distance: 56.9
click at [30, 48] on div at bounding box center [233, 127] width 467 height 255
click at [28, 54] on div at bounding box center [233, 127] width 467 height 255
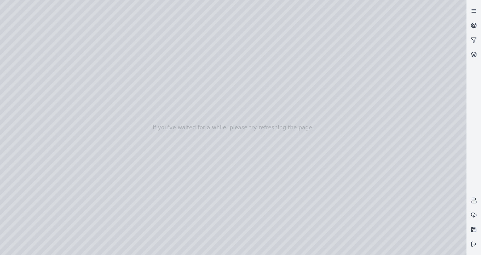
click at [30, 73] on div at bounding box center [233, 127] width 467 height 255
click at [119, 157] on div at bounding box center [233, 127] width 467 height 255
click at [50, 15] on div at bounding box center [233, 127] width 467 height 255
drag, startPoint x: 281, startPoint y: 80, endPoint x: 281, endPoint y: 83, distance: 3.4
click at [281, 83] on div at bounding box center [233, 127] width 467 height 255
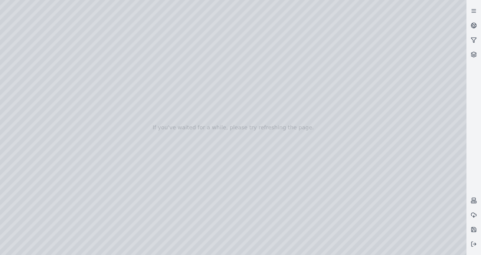
drag, startPoint x: 281, startPoint y: 88, endPoint x: 276, endPoint y: 161, distance: 72.8
drag, startPoint x: 265, startPoint y: 113, endPoint x: 259, endPoint y: 133, distance: 20.8
click at [241, 140] on div at bounding box center [233, 127] width 467 height 255
click at [28, 104] on div at bounding box center [233, 127] width 467 height 255
click at [27, 140] on div at bounding box center [233, 127] width 467 height 255
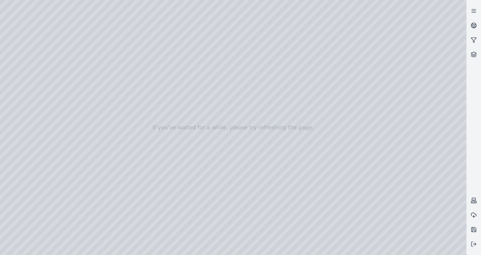
click at [81, 71] on div at bounding box center [233, 127] width 467 height 255
click at [98, 80] on div at bounding box center [233, 127] width 467 height 255
drag, startPoint x: 284, startPoint y: 113, endPoint x: 254, endPoint y: 116, distance: 30.1
click at [48, 51] on div at bounding box center [233, 127] width 467 height 255
click at [473, 12] on icon at bounding box center [474, 11] width 6 height 6
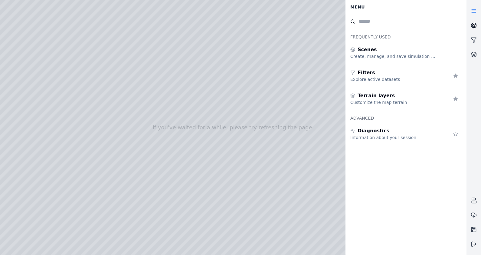
click at [478, 23] on link at bounding box center [474, 25] width 15 height 15
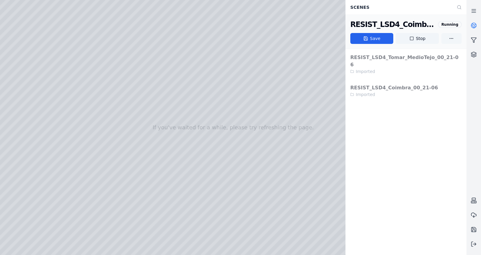
click at [450, 38] on html "If you've waited for a while, please try refreshing the page. Scenes RESIST_LSD…" at bounding box center [240, 127] width 481 height 255
click at [452, 53] on div "Save as..." at bounding box center [452, 52] width 36 height 10
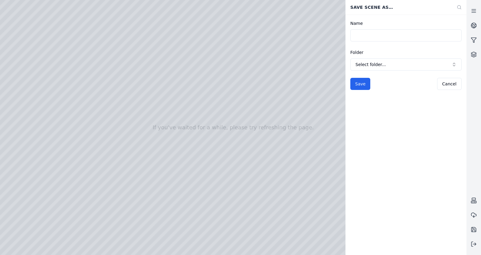
click at [379, 32] on input "Name" at bounding box center [405, 35] width 111 height 12
type input "**********"
click at [385, 62] on span "Select folder..." at bounding box center [403, 64] width 94 height 6
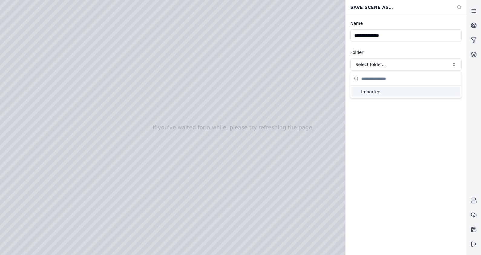
click at [385, 93] on span "Imported" at bounding box center [409, 92] width 97 height 6
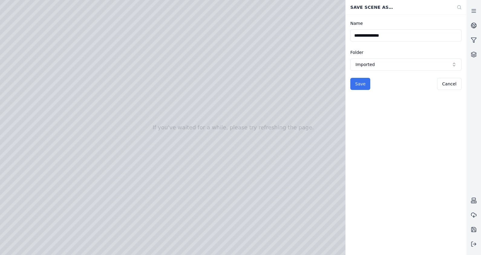
click at [364, 85] on button "Save" at bounding box center [360, 84] width 20 height 12
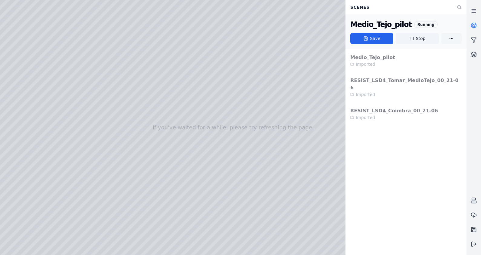
click at [450, 38] on html "If you've waited for a while, please try refreshing the page. Scenes Medio_Tejo…" at bounding box center [240, 127] width 481 height 255
click at [421, 39] on html "If you've waited for a while, please try refreshing the page. Scenes Medio_Tejo…" at bounding box center [240, 127] width 481 height 255
drag, startPoint x: 421, startPoint y: 39, endPoint x: 280, endPoint y: 45, distance: 140.8
click at [424, 34] on button "Stop" at bounding box center [417, 38] width 43 height 11
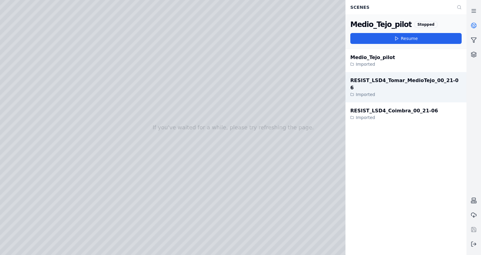
click at [409, 79] on div "RESIST_LSD4_Tomar_MedioTejo_00_21-06" at bounding box center [405, 84] width 111 height 15
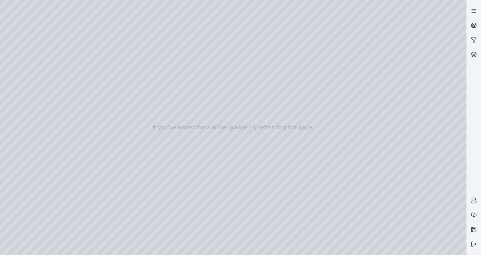
click at [23, 65] on div at bounding box center [233, 127] width 467 height 255
click at [25, 55] on div at bounding box center [233, 127] width 467 height 255
click at [30, 73] on div at bounding box center [233, 127] width 467 height 255
click at [33, 54] on div at bounding box center [233, 127] width 467 height 255
click at [472, 23] on icon at bounding box center [474, 25] width 6 height 6
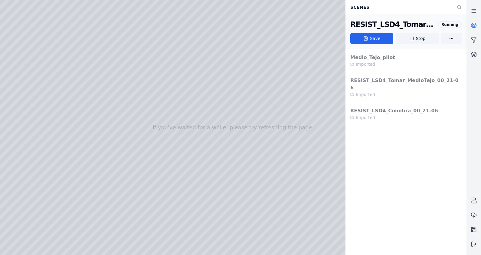
drag, startPoint x: 409, startPoint y: 40, endPoint x: 271, endPoint y: 41, distance: 138.6
click at [409, 40] on icon at bounding box center [411, 38] width 5 height 5
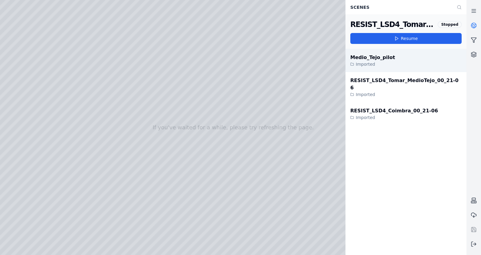
click at [418, 59] on div "Medio_Tejo_pilot Imported" at bounding box center [406, 60] width 121 height 23
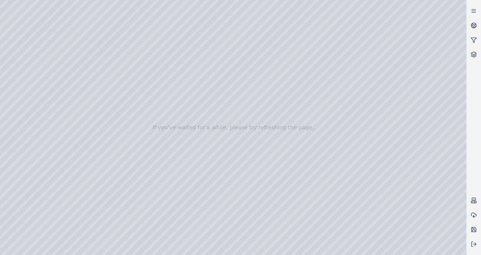
click at [115, 176] on div at bounding box center [233, 127] width 467 height 255
click at [470, 23] on link at bounding box center [474, 25] width 15 height 15
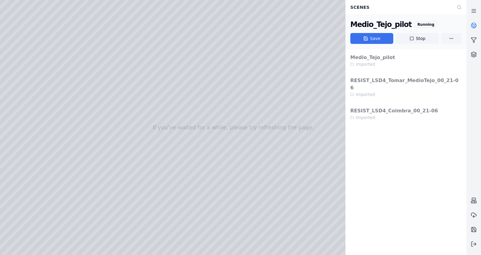
click at [369, 36] on button "Save" at bounding box center [371, 38] width 43 height 11
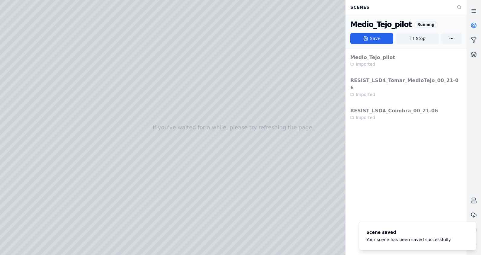
click at [475, 142] on div at bounding box center [474, 128] width 15 height 248
click at [471, 229] on icon "Notifications (F8)" at bounding box center [469, 227] width 5 height 5
click at [475, 245] on icon at bounding box center [474, 244] width 6 height 6
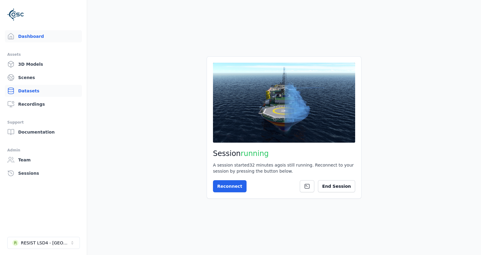
click at [36, 90] on link "Datasets" at bounding box center [43, 91] width 77 height 12
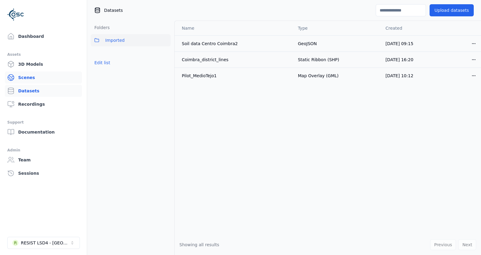
click at [36, 77] on link "Scenes" at bounding box center [43, 77] width 77 height 12
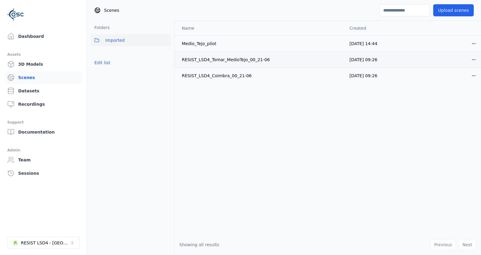
click at [474, 58] on html "Dashboard Assets 3D Models Scenes Datasets Recordings Support Documentation Adm…" at bounding box center [240, 127] width 481 height 255
click at [465, 83] on div "Delete" at bounding box center [461, 83] width 36 height 10
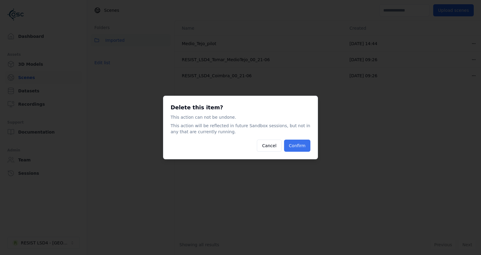
click at [302, 147] on button "Confirm" at bounding box center [297, 145] width 26 height 12
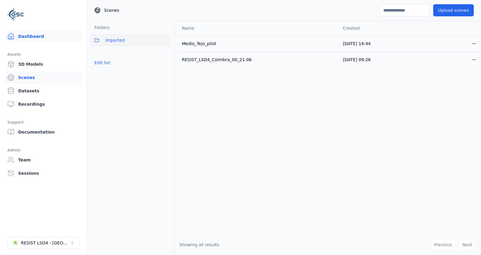
click at [51, 38] on link "Dashboard" at bounding box center [43, 36] width 77 height 12
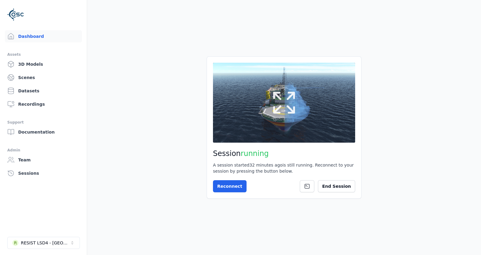
click at [274, 121] on button at bounding box center [284, 103] width 142 height 80
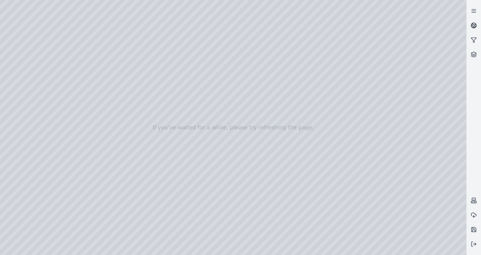
click at [472, 28] on icon at bounding box center [474, 25] width 6 height 6
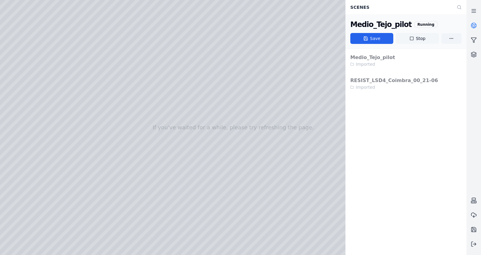
click at [413, 38] on icon at bounding box center [411, 38] width 5 height 5
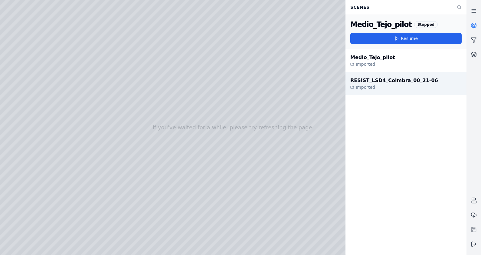
click at [389, 81] on div "RESIST_LSD4_Coimbra_00_21-06" at bounding box center [394, 80] width 88 height 7
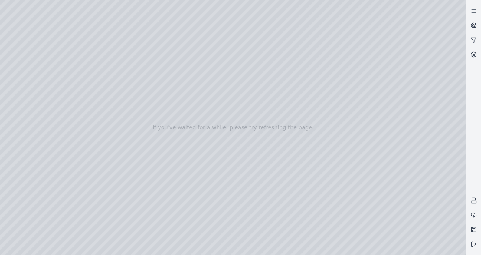
drag, startPoint x: 291, startPoint y: 174, endPoint x: 124, endPoint y: 103, distance: 181.7
click at [471, 244] on icon at bounding box center [474, 244] width 6 height 6
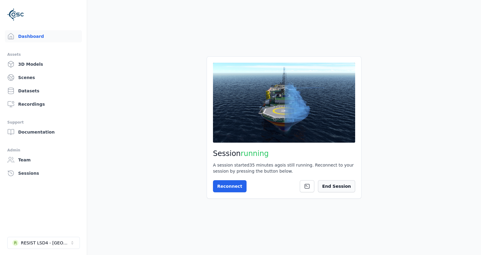
click at [339, 188] on button "End Session" at bounding box center [336, 186] width 37 height 12
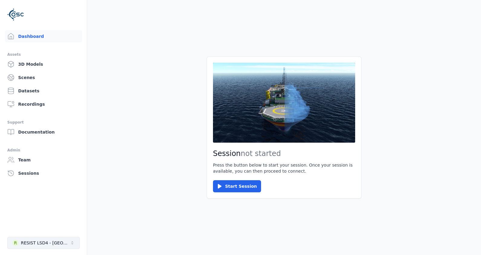
click at [61, 239] on button "R RESIST LSD4 - Centro Portugal" at bounding box center [43, 243] width 73 height 12
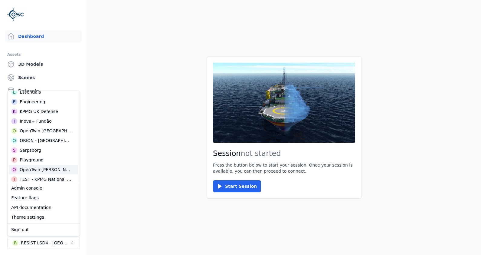
scroll to position [26, 0]
drag, startPoint x: 52, startPoint y: 121, endPoint x: 58, endPoint y: 113, distance: 9.6
click at [58, 113] on div "E Essentials E Engineering K KPMG UK Defense I Inova+ Fundão O OpenTwin Wise Ci…" at bounding box center [44, 257] width 70 height 339
click at [58, 113] on div "K KPMG UK Defense" at bounding box center [44, 112] width 70 height 10
click at [114, 101] on main "Session not started Press the button below to start your session. Once your ses…" at bounding box center [284, 127] width 394 height 255
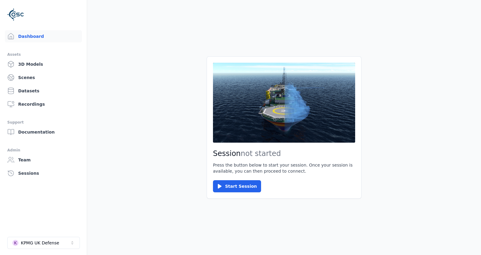
click at [48, 110] on ul "Dashboard Assets 3D Models Scenes Datasets Recordings Support Documentation Adm…" at bounding box center [43, 140] width 72 height 220
click at [51, 109] on link "Recordings" at bounding box center [43, 104] width 77 height 12
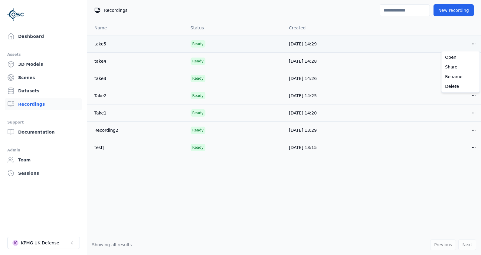
click at [475, 44] on html "Dashboard Assets 3D Models Scenes Datasets Recordings Support Documentation Adm…" at bounding box center [240, 127] width 481 height 255
click at [459, 56] on div "Open" at bounding box center [461, 57] width 36 height 10
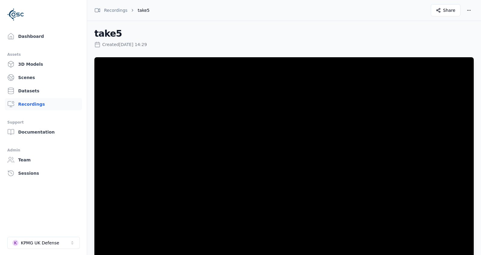
scroll to position [23, 0]
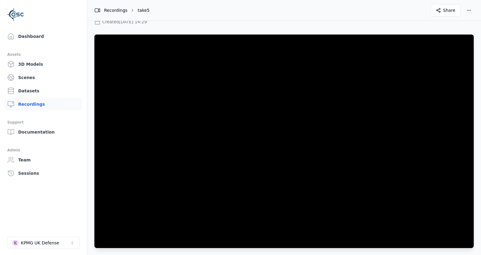
click at [116, 11] on div "Recordings" at bounding box center [110, 10] width 33 height 6
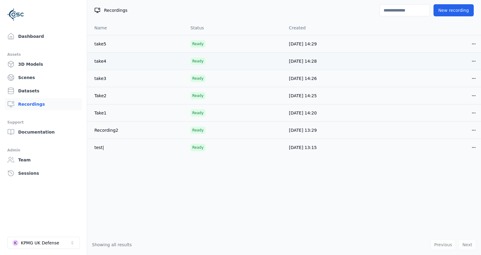
click at [478, 61] on html "Dashboard Assets 3D Models Scenes Datasets Recordings Support Documentation Adm…" at bounding box center [240, 127] width 481 height 255
click at [465, 73] on div "Open" at bounding box center [461, 75] width 36 height 10
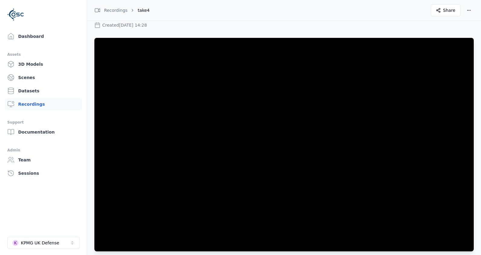
scroll to position [23, 0]
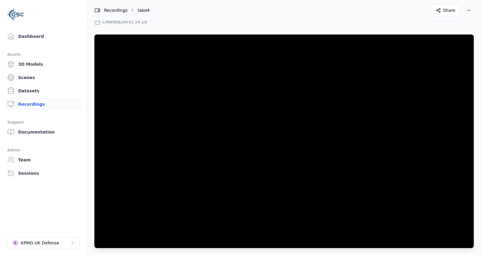
click at [113, 7] on div "Recordings" at bounding box center [110, 10] width 33 height 6
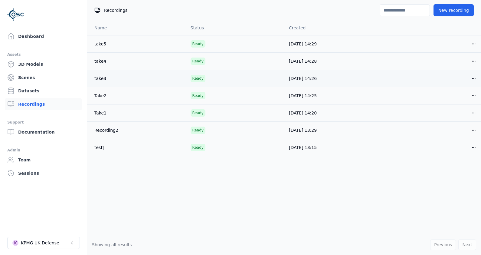
click at [477, 79] on html "Dashboard Assets 3D Models Scenes Datasets Recordings Support Documentation Adm…" at bounding box center [240, 127] width 481 height 255
click at [455, 90] on div "Open" at bounding box center [461, 92] width 36 height 10
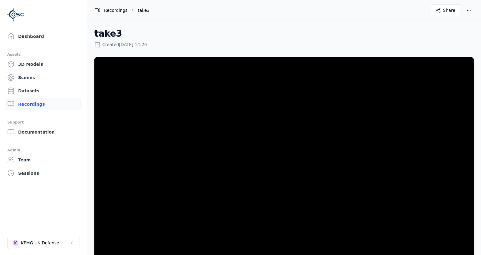
click at [120, 9] on div "Recordings" at bounding box center [110, 10] width 33 height 6
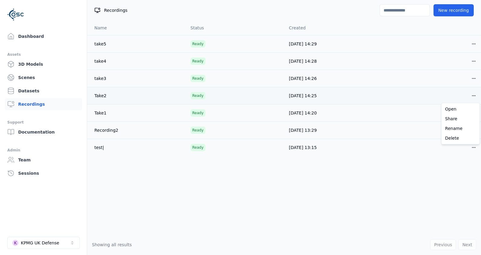
click at [474, 94] on html "Dashboard Assets 3D Models Scenes Datasets Recordings Support Documentation Adm…" at bounding box center [240, 127] width 481 height 255
click at [461, 109] on div "Open" at bounding box center [461, 109] width 36 height 10
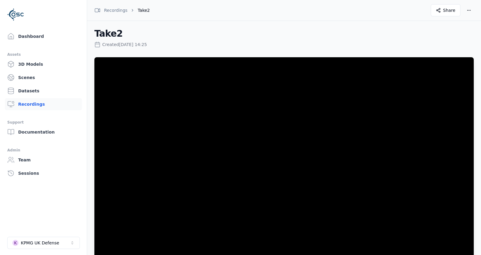
scroll to position [15, 0]
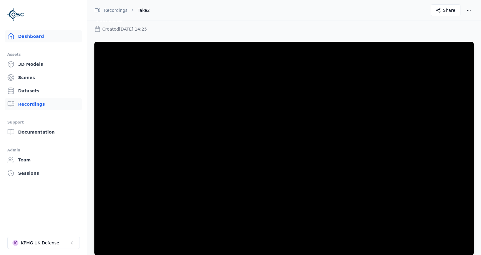
click at [31, 38] on link "Dashboard" at bounding box center [43, 36] width 77 height 12
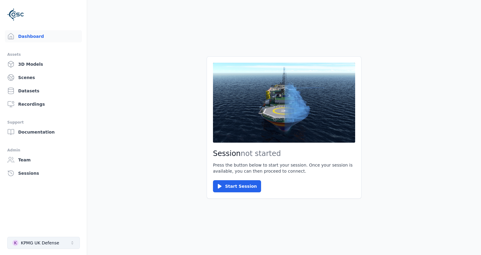
click at [68, 241] on button "K KPMG UK Defense" at bounding box center [43, 243] width 73 height 12
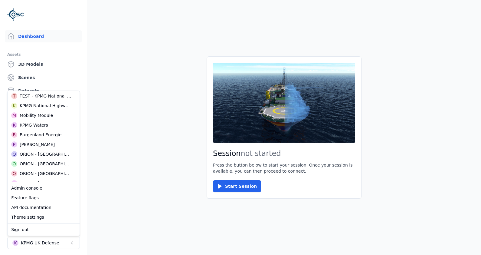
scroll to position [110, 0]
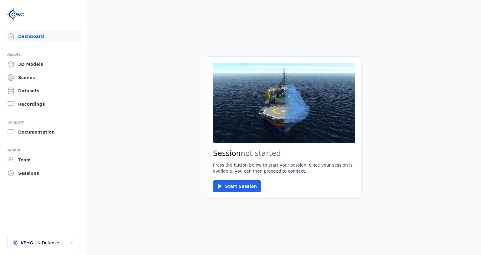
click at [145, 217] on main "Session not started Press the button below to start your session. Once your ses…" at bounding box center [284, 127] width 394 height 255
